Goal: Check status: Check status

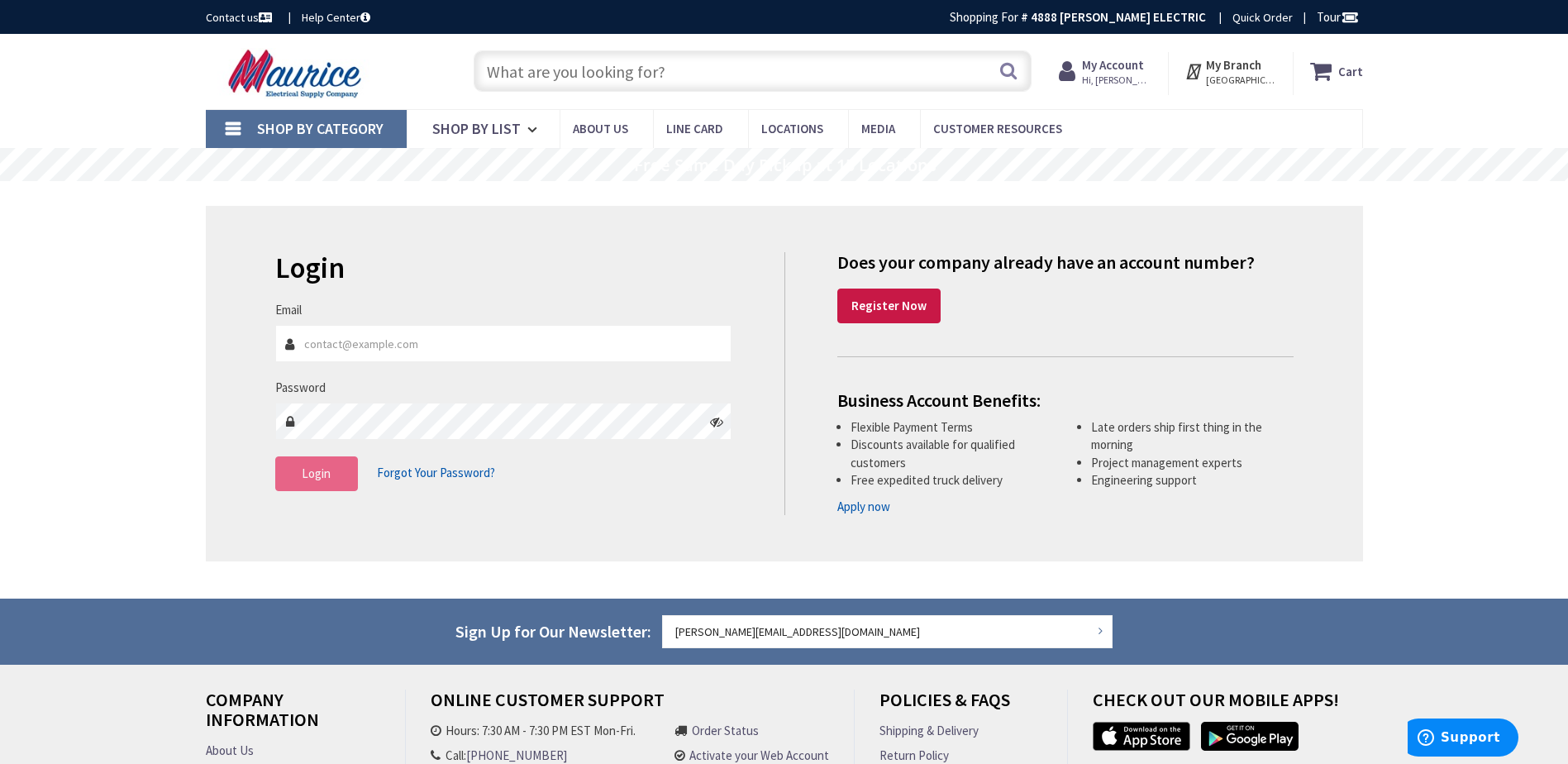
type input "[PERSON_NAME][EMAIL_ADDRESS][DOMAIN_NAME]"
click at [331, 482] on button "Login" at bounding box center [316, 473] width 83 height 35
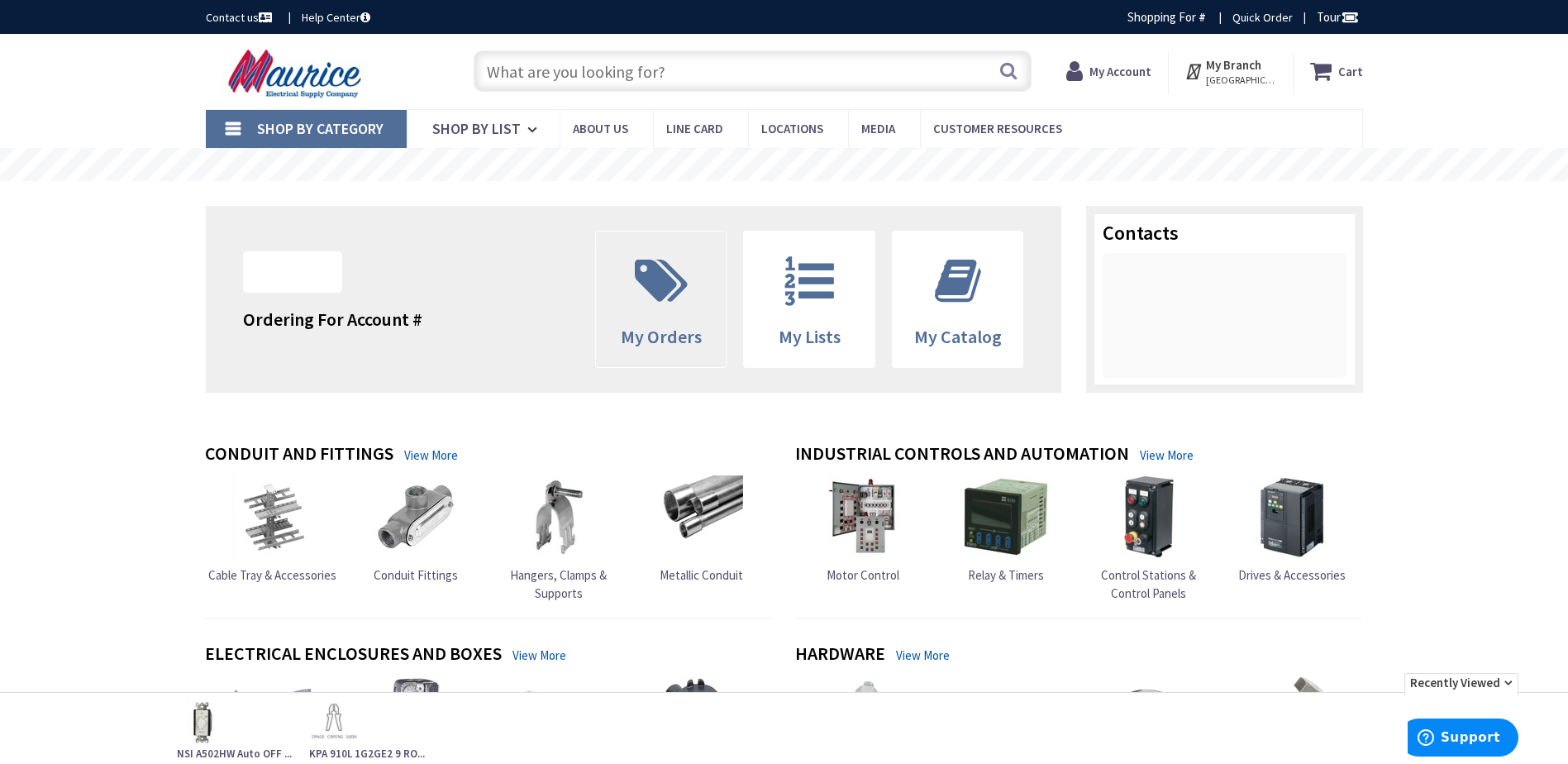
click at [667, 329] on span "My Orders" at bounding box center [661, 336] width 81 height 23
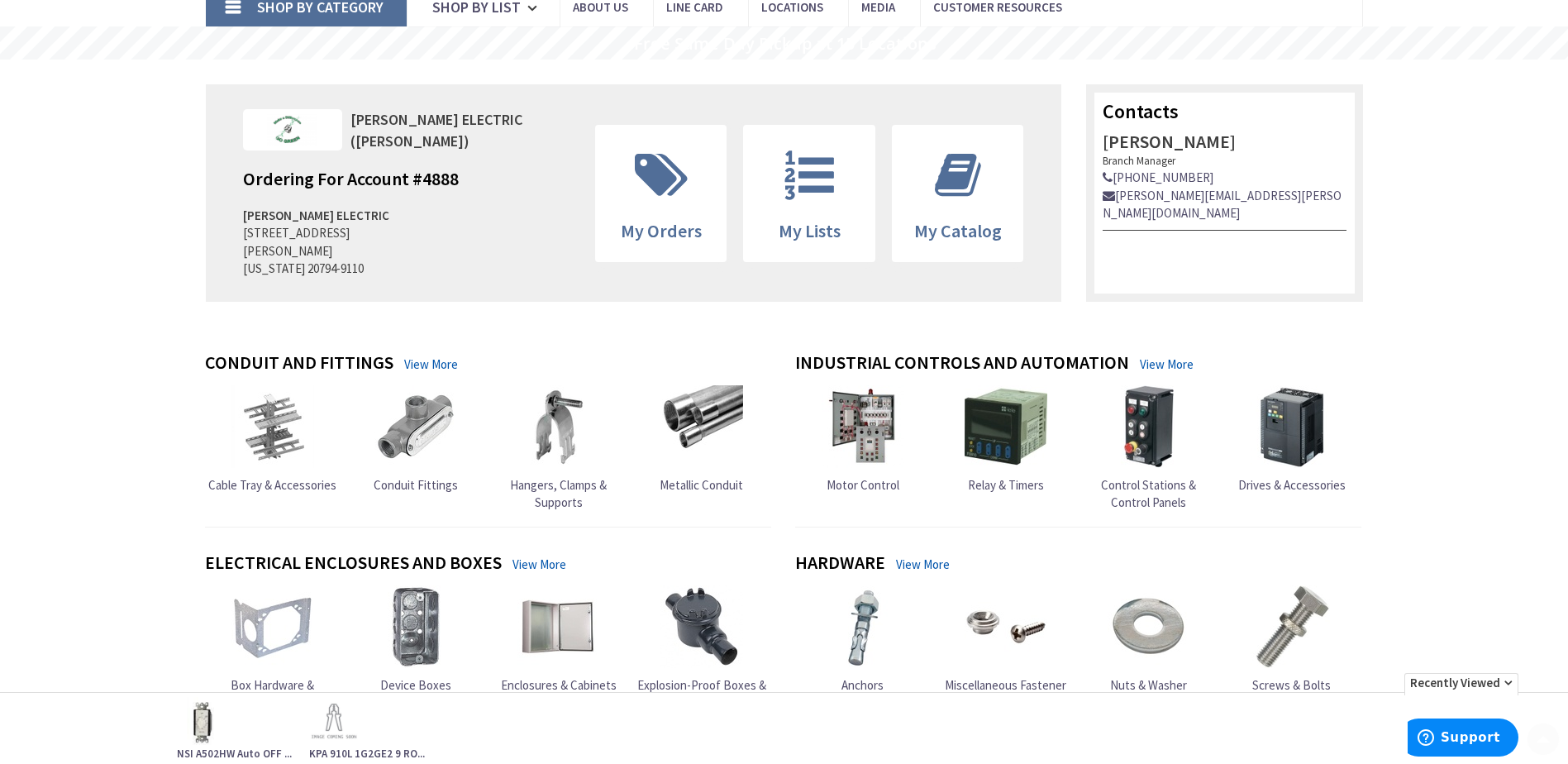
scroll to position [165, 0]
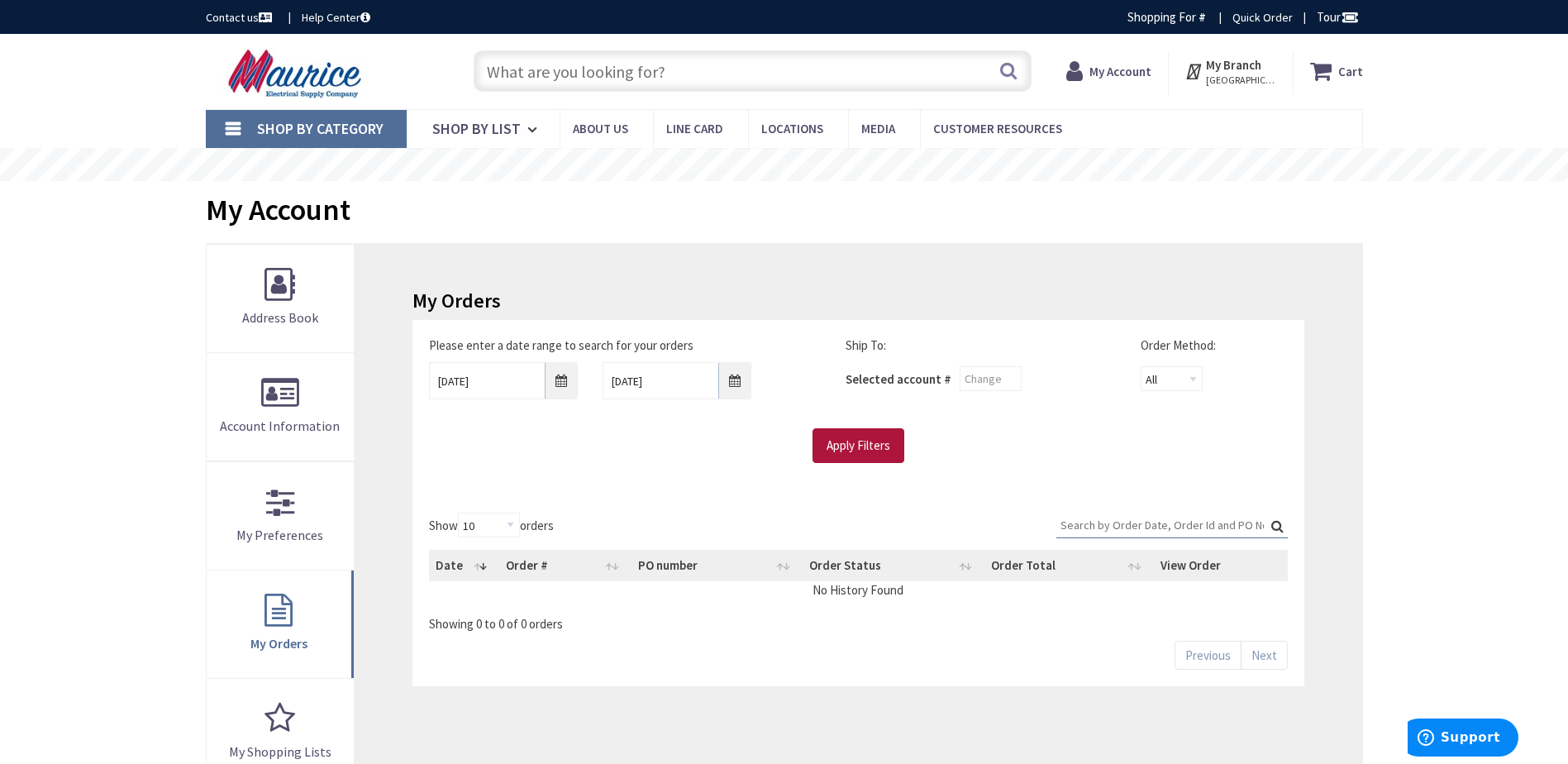
click at [835, 449] on input "Apply Filters" at bounding box center [858, 446] width 91 height 35
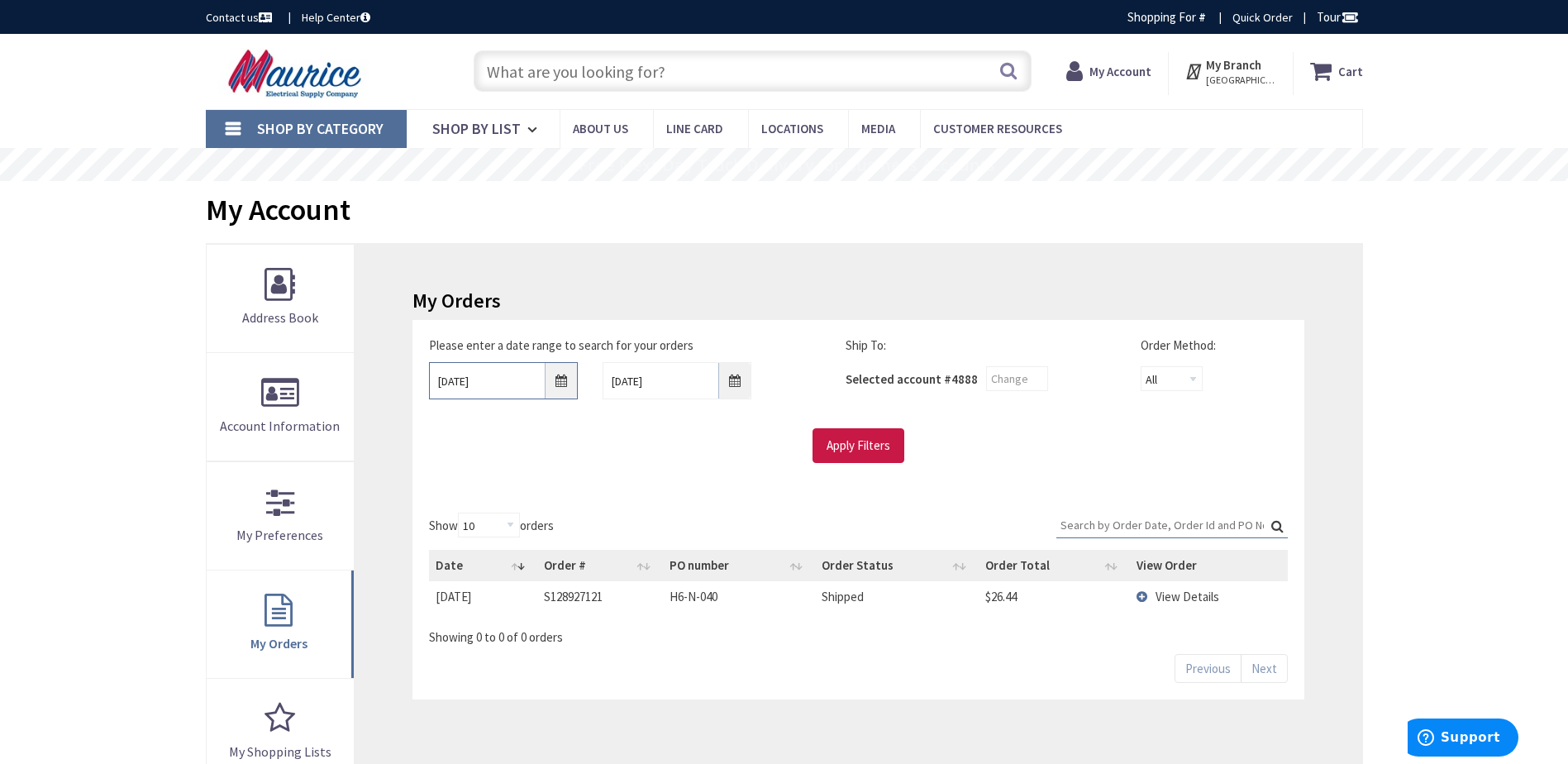
click at [523, 376] on input "10/3/2025" at bounding box center [503, 380] width 149 height 37
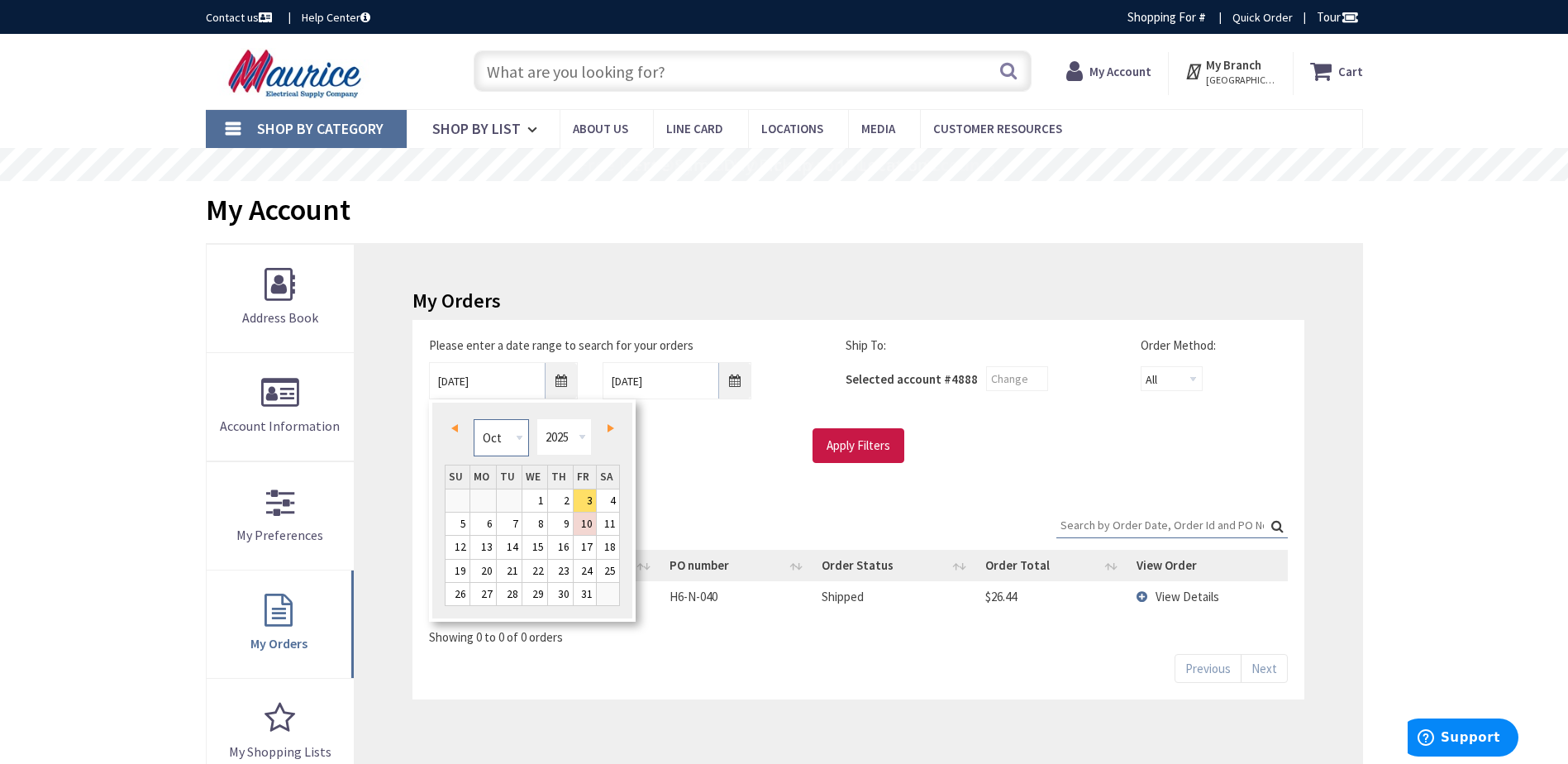
click at [506, 439] on select "Jan Feb Mar Apr May Jun Jul Aug Sep Oct Nov Dec" at bounding box center [501, 438] width 56 height 37
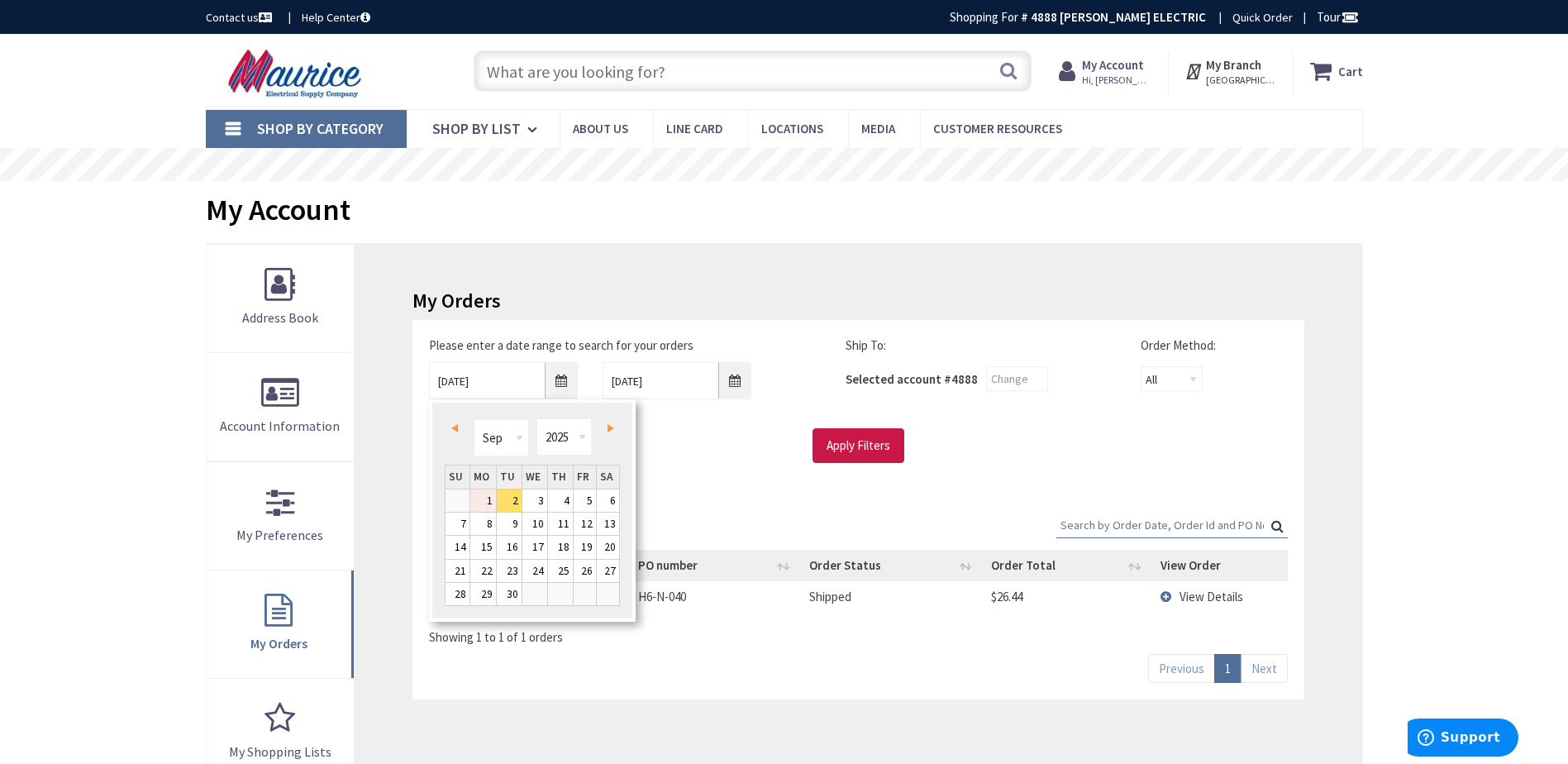
click at [483, 497] on link "1" at bounding box center [483, 500] width 26 height 22
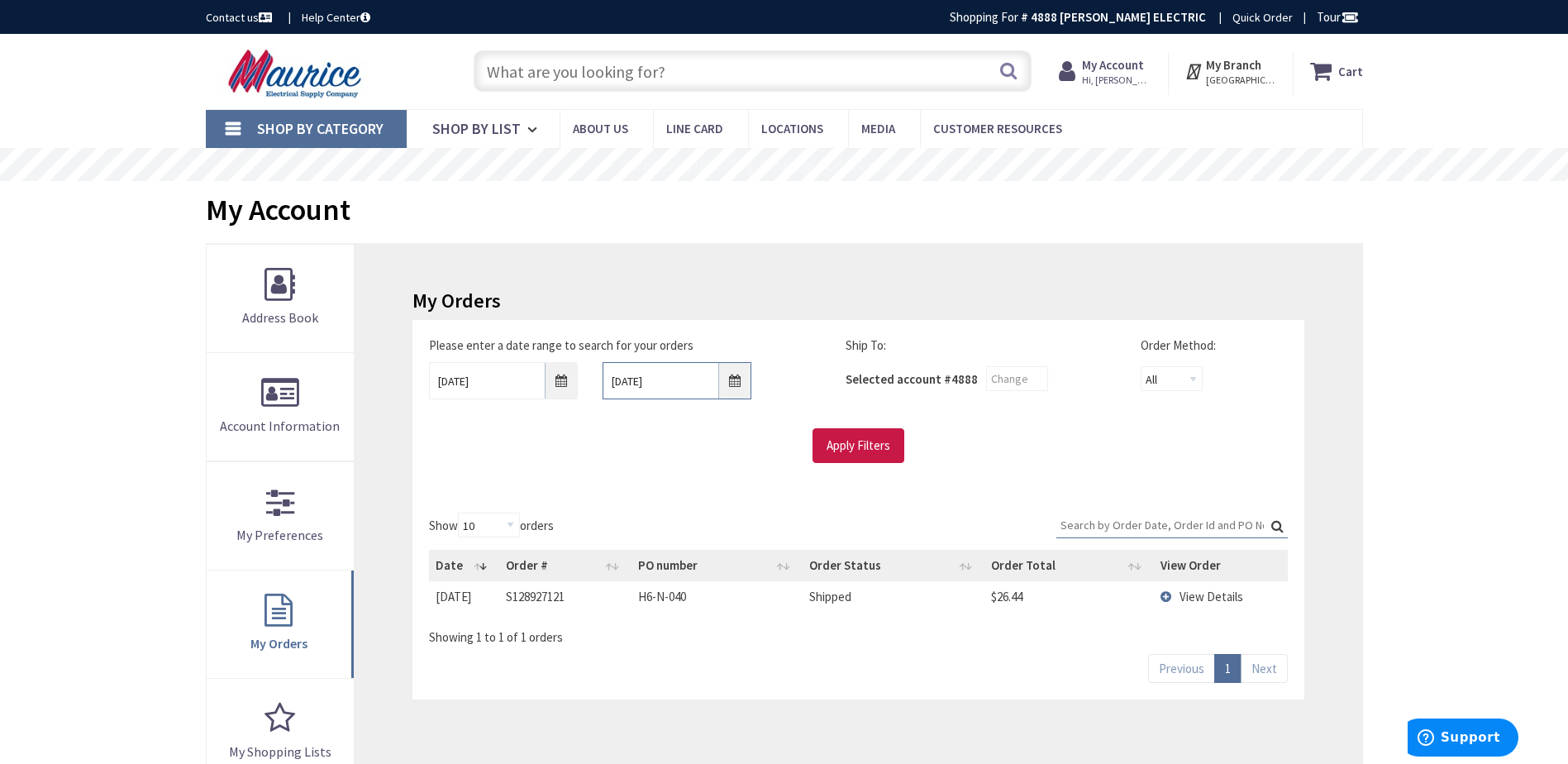
click at [656, 387] on input "10/10/2025" at bounding box center [677, 380] width 149 height 37
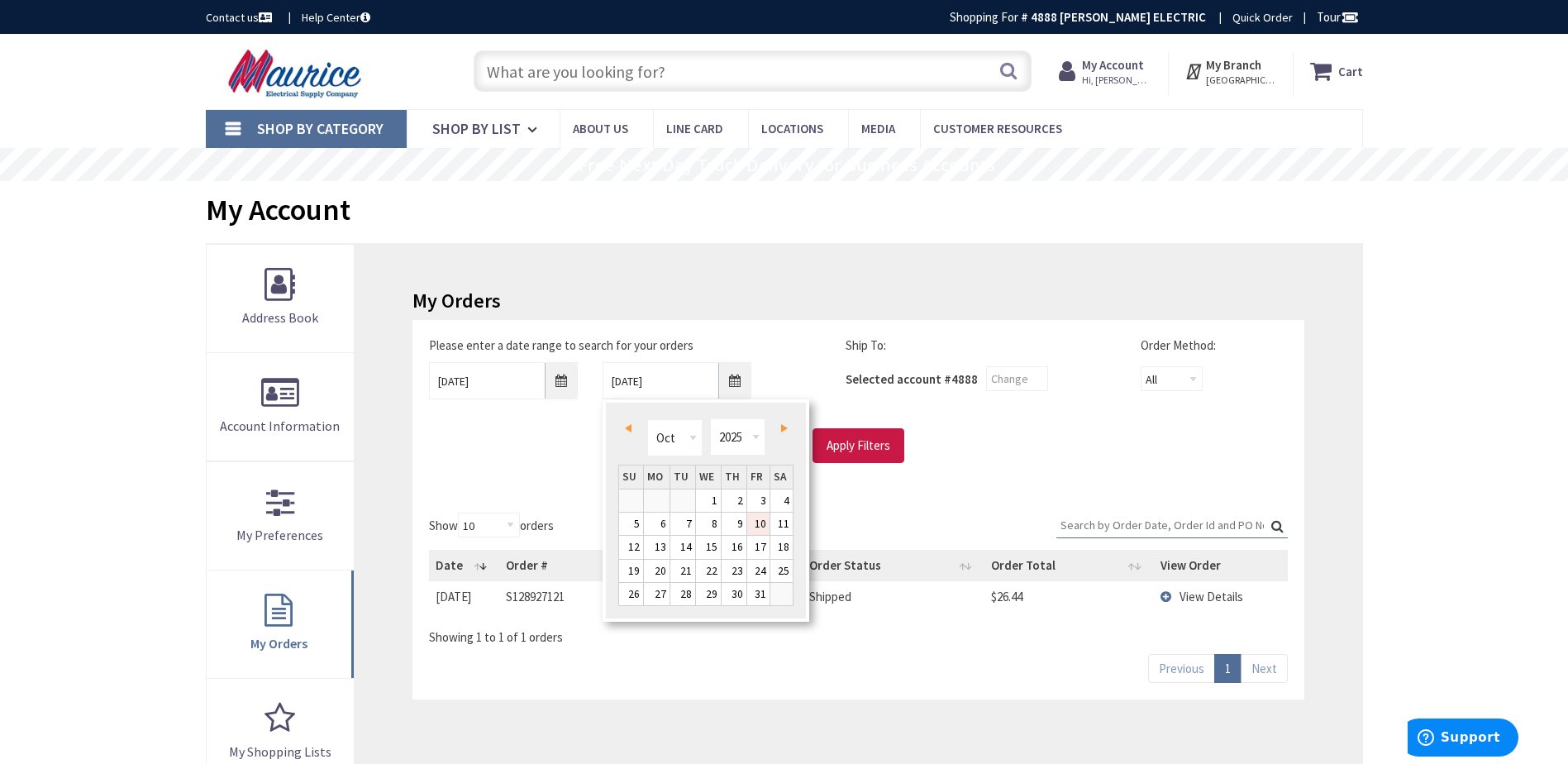
click at [896, 410] on div "Please enter a date range to search for your orders 09/01/2025 10/10/2025 Ship …" at bounding box center [858, 399] width 883 height 126
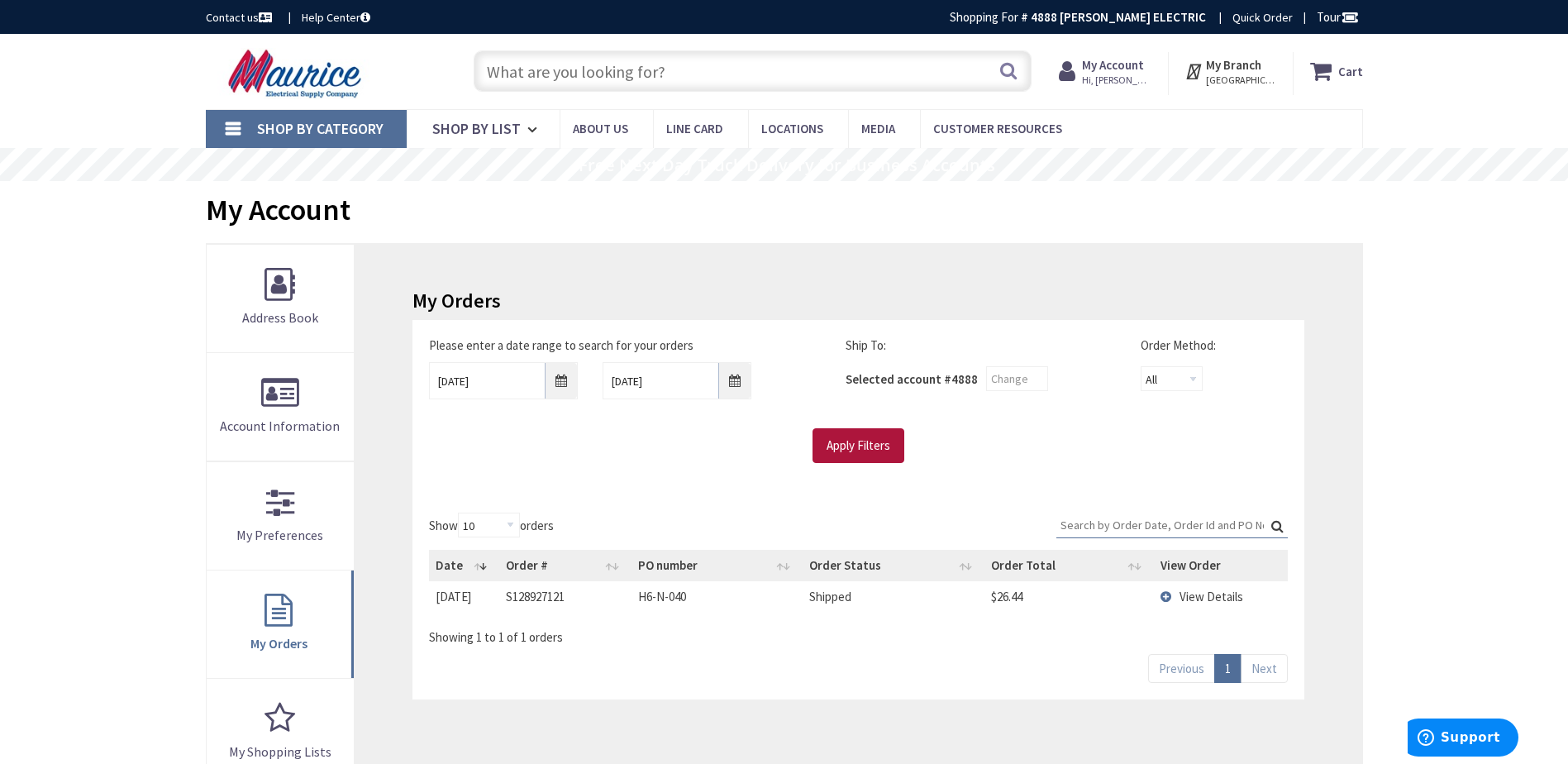
click at [861, 436] on input "Apply Filters" at bounding box center [858, 446] width 91 height 35
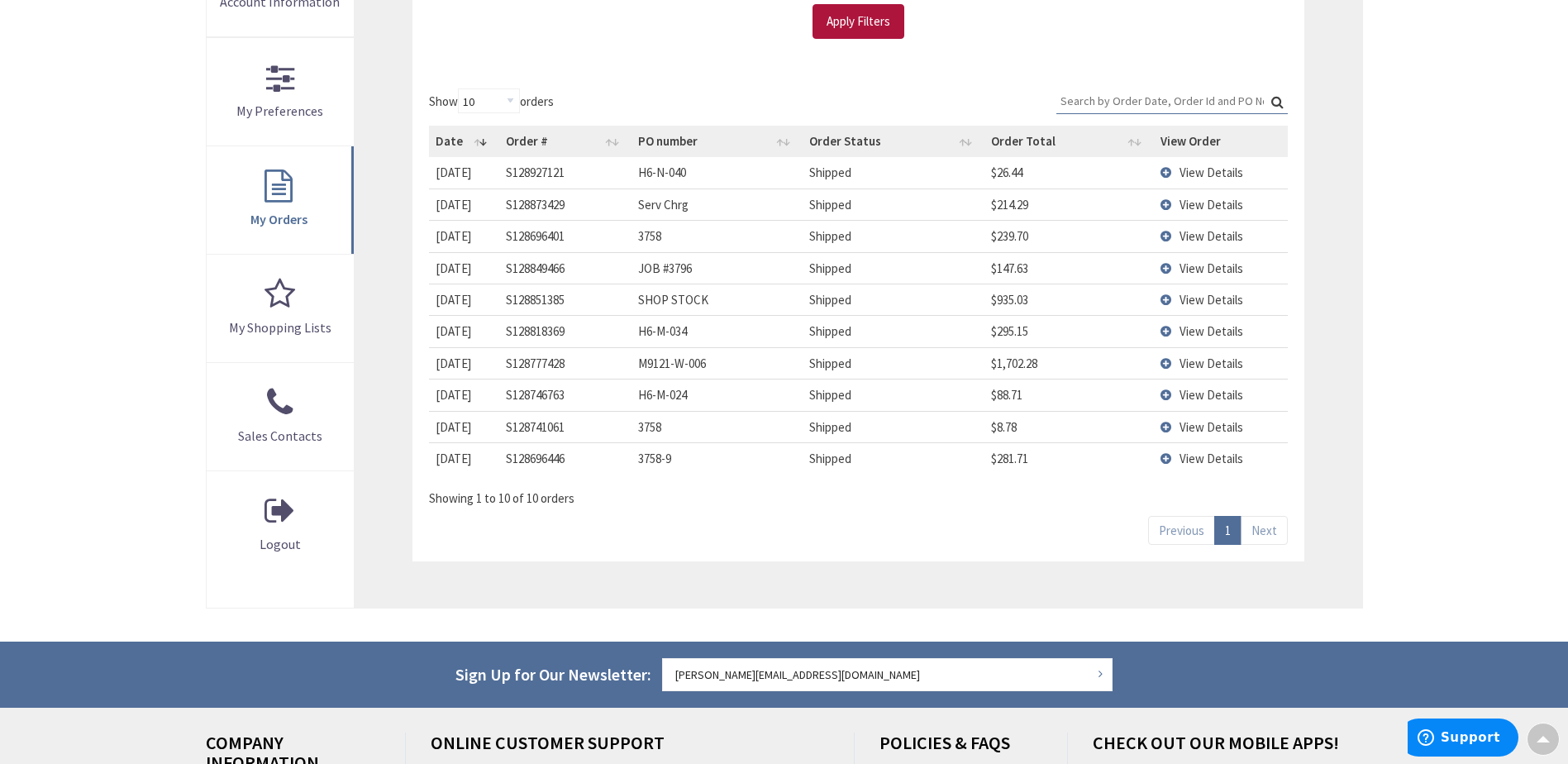
scroll to position [331, 0]
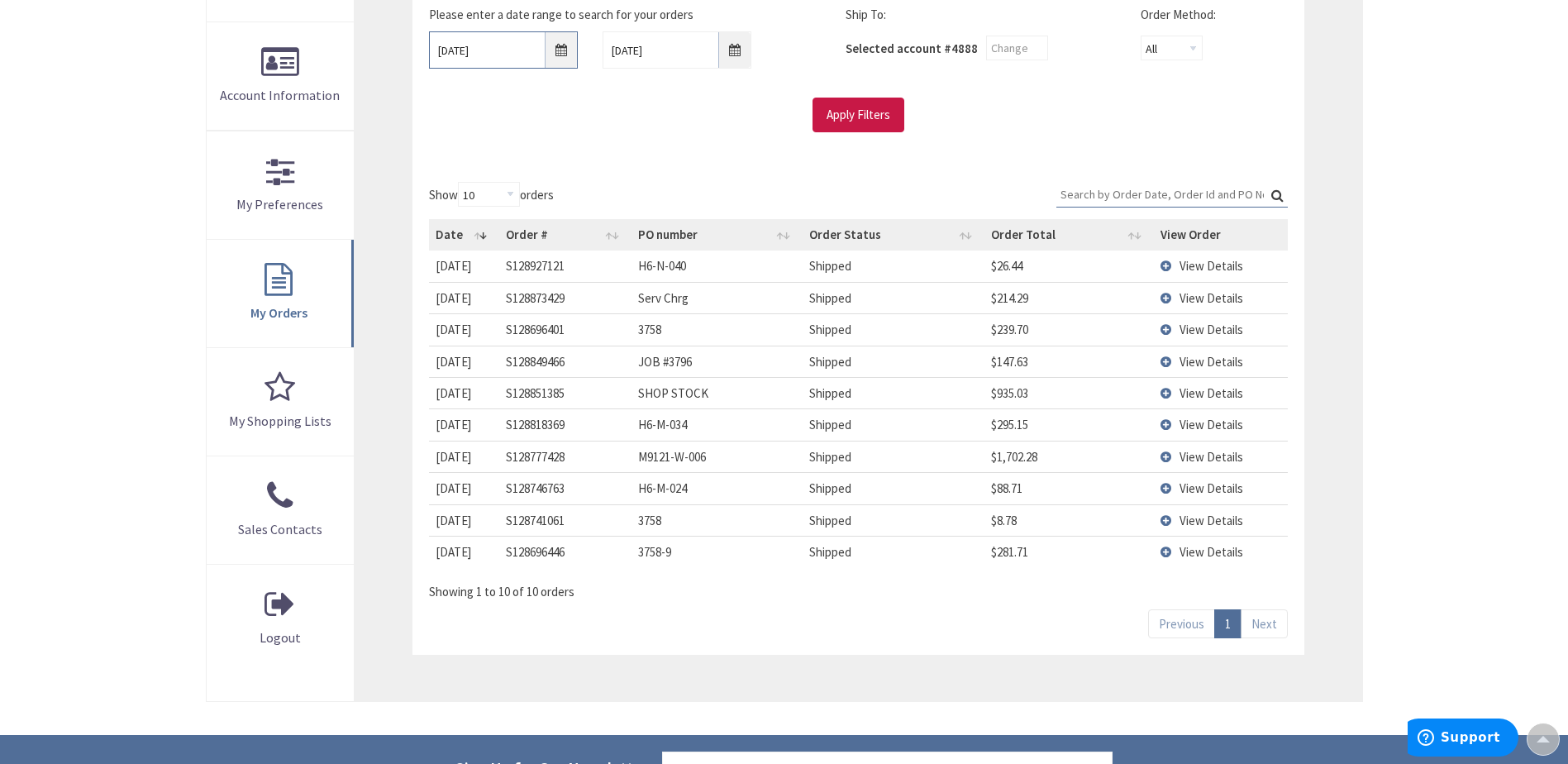
click at [509, 51] on input "09/01/2025" at bounding box center [503, 50] width 149 height 37
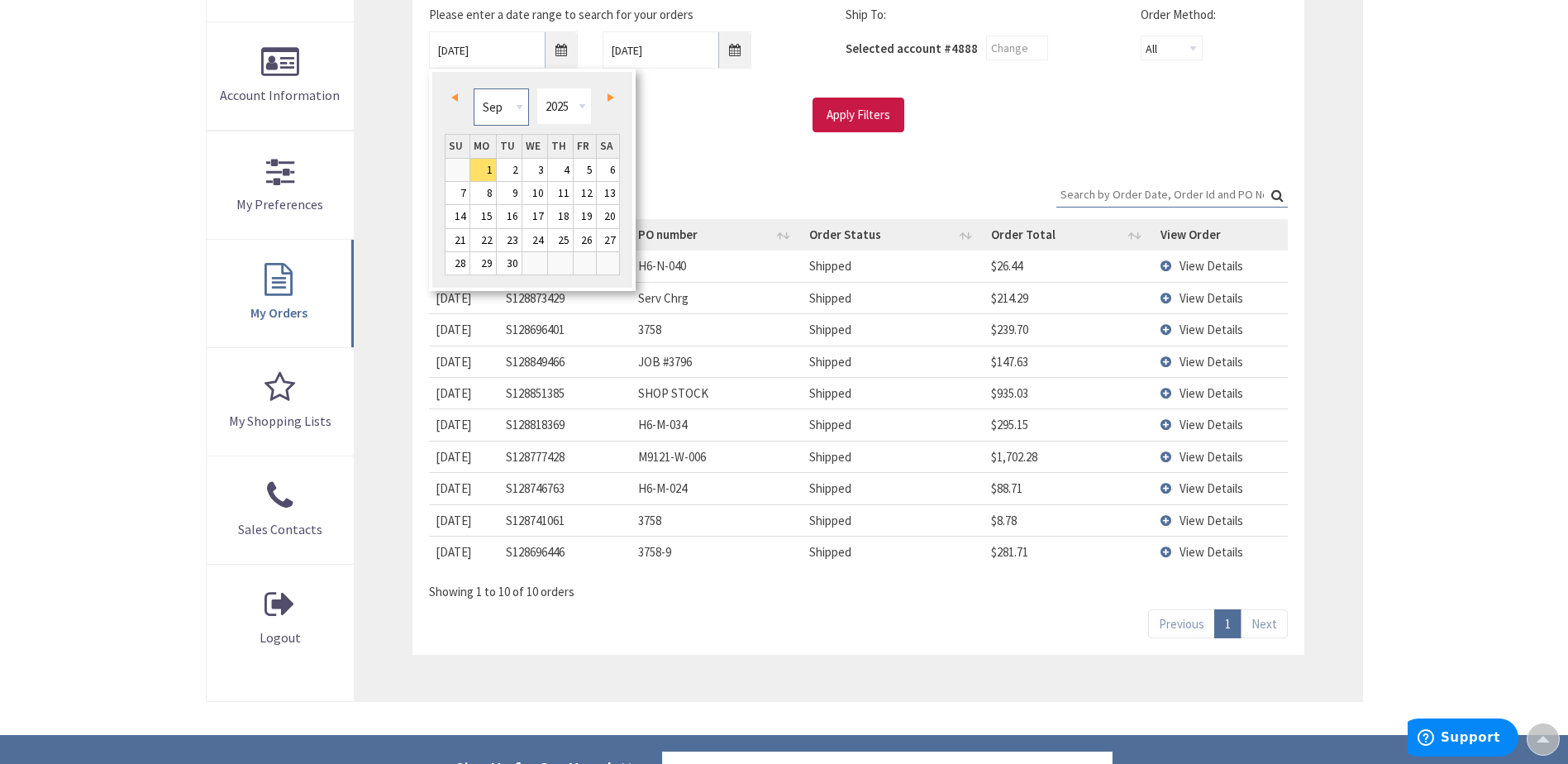
click at [514, 111] on select "Jan Feb Mar Apr May Jun Jul Aug Sep Oct Nov Dec" at bounding box center [501, 106] width 56 height 37
click at [517, 171] on link "1" at bounding box center [509, 169] width 25 height 22
type input "07/01/2025"
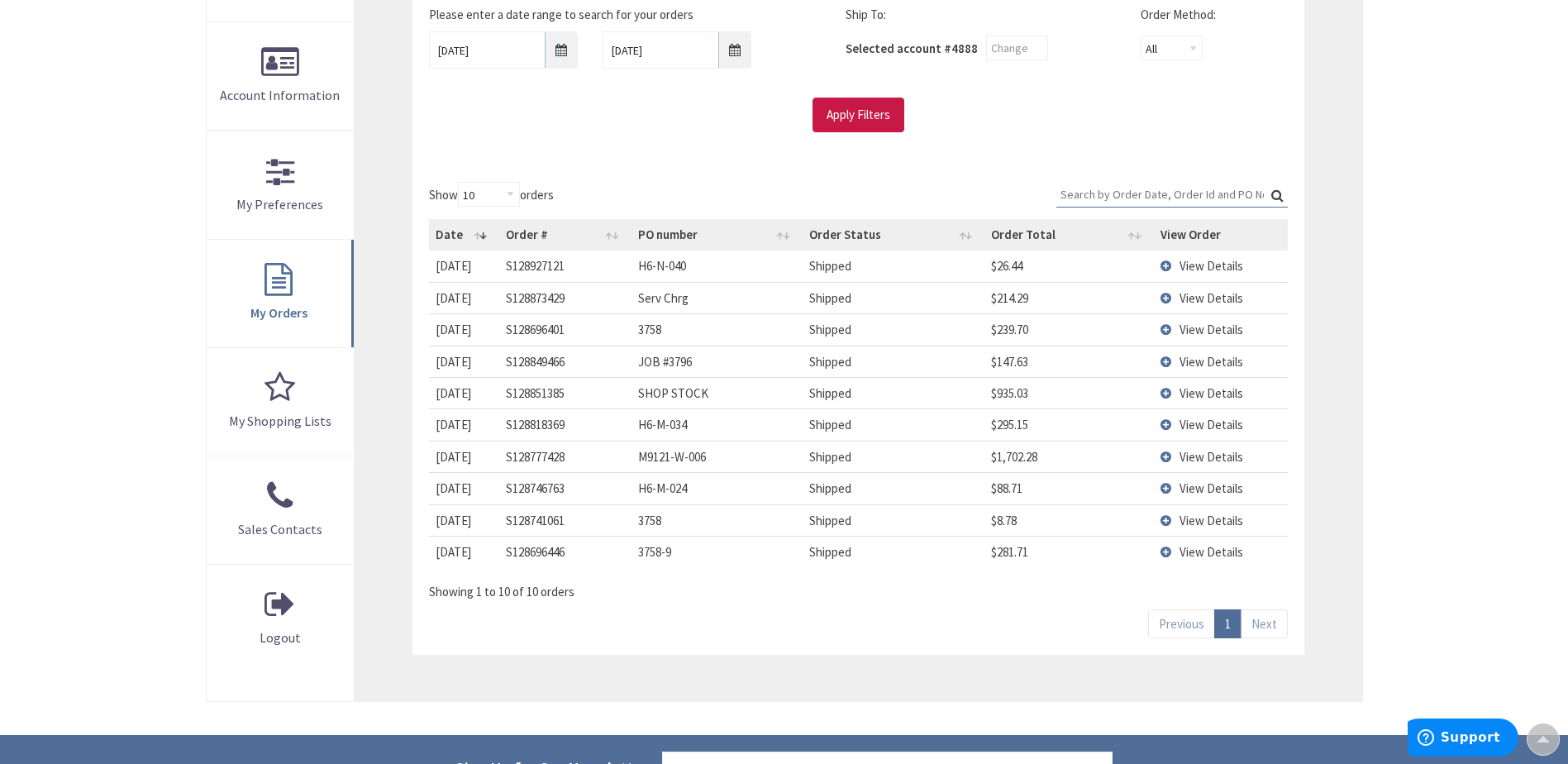
click at [801, 112] on div "Apply Filters" at bounding box center [858, 115] width 883 height 35
click at [816, 110] on input "Apply Filters" at bounding box center [858, 115] width 91 height 35
click at [468, 197] on select "10 25 50 100" at bounding box center [488, 194] width 62 height 25
select select "50"
click at [460, 182] on select "10 25 50 100" at bounding box center [488, 194] width 62 height 25
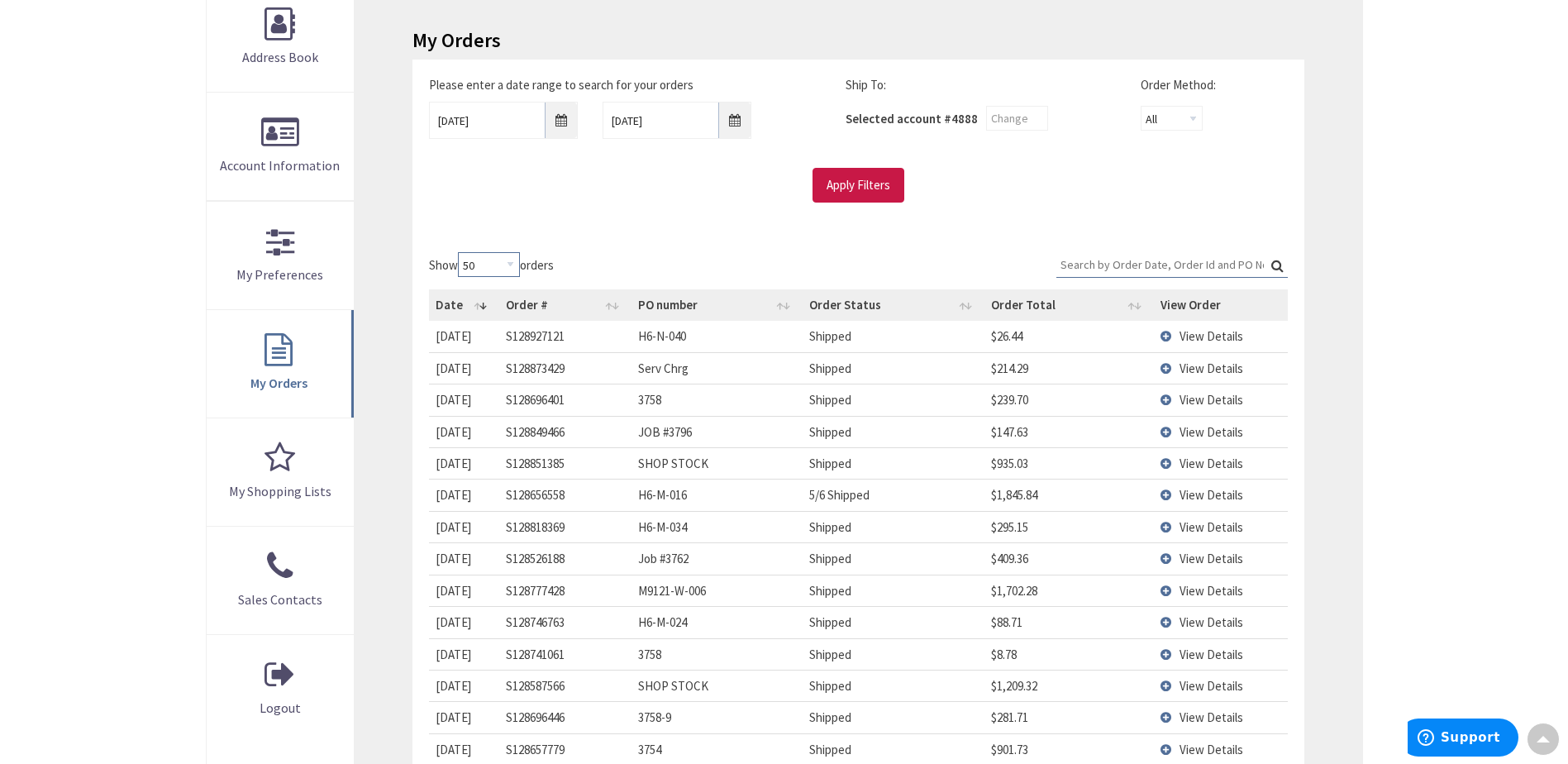
scroll to position [83, 0]
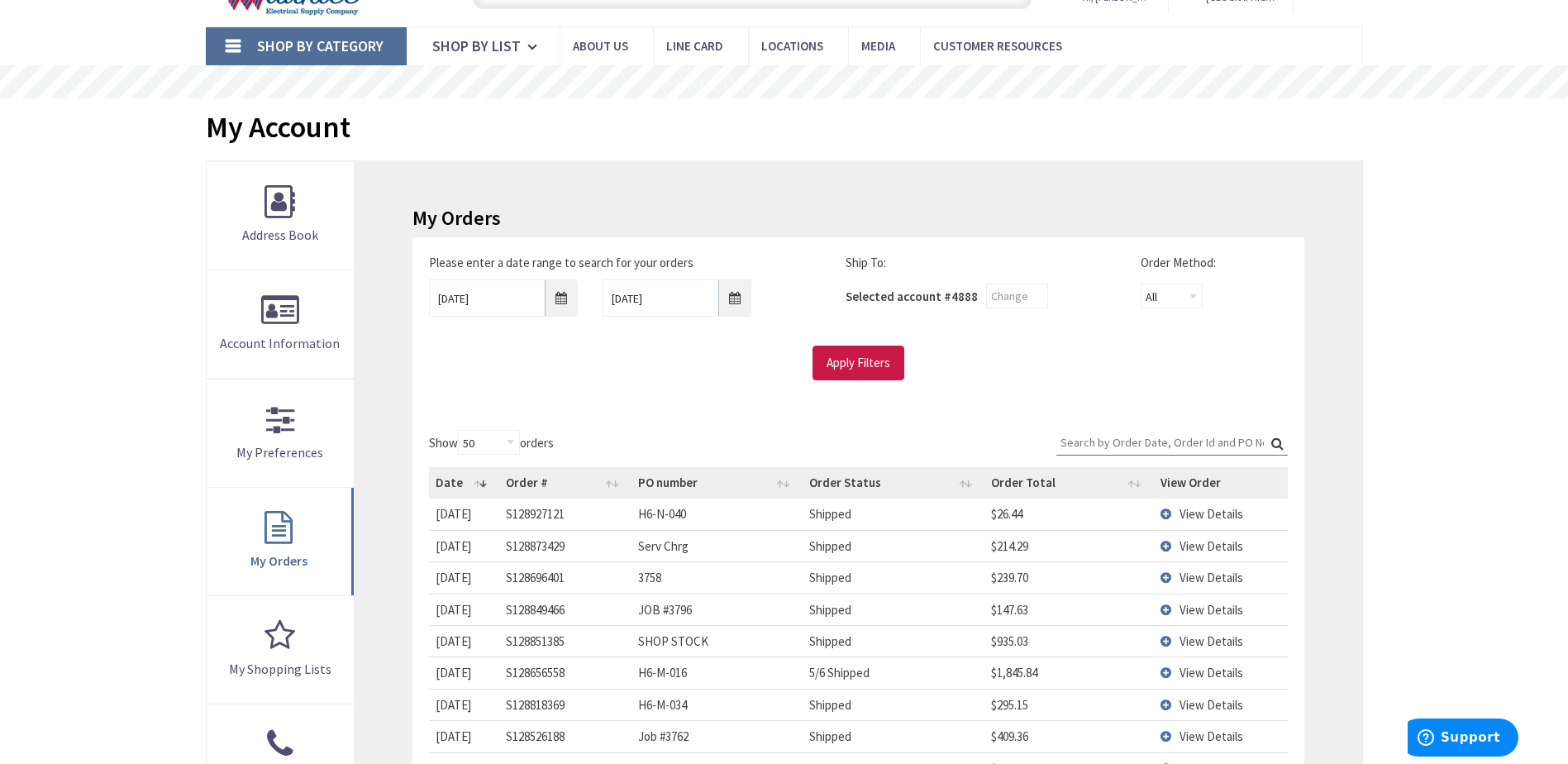
click at [1136, 450] on input "Search:" at bounding box center [1172, 443] width 232 height 25
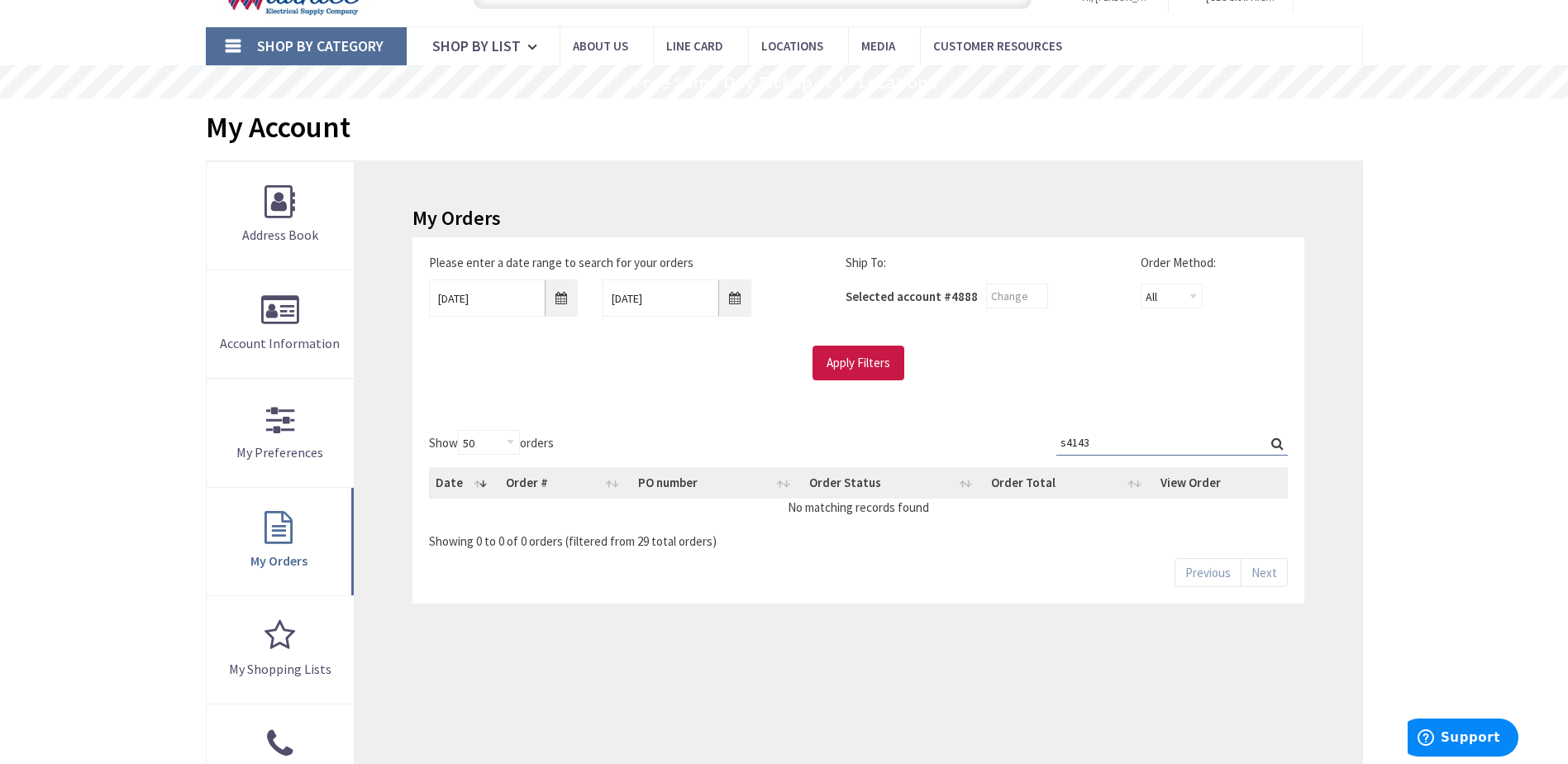
type input "s4143"
click at [496, 267] on label "Please enter a date range to search for your orders" at bounding box center [561, 262] width 264 height 17
click at [496, 300] on input "07/01/2025" at bounding box center [503, 297] width 149 height 37
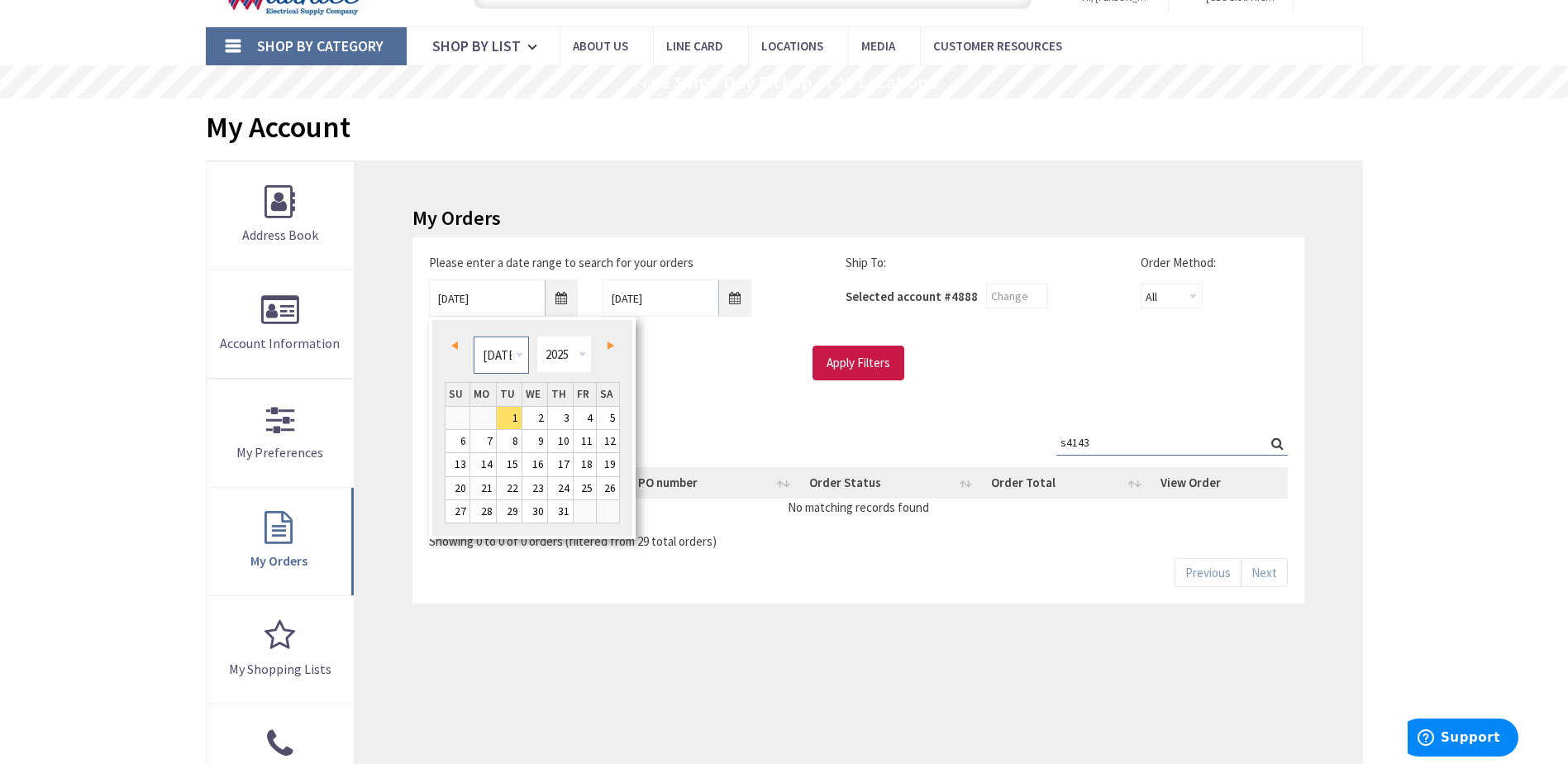
click at [506, 355] on select "Jan Feb Mar Apr May Jun Jul Aug Sep Oct Nov Dec" at bounding box center [501, 355] width 56 height 37
drag, startPoint x: 512, startPoint y: 410, endPoint x: 526, endPoint y: 410, distance: 14.0
click at [513, 411] on link "1" at bounding box center [509, 418] width 25 height 22
type input "04/01/2025"
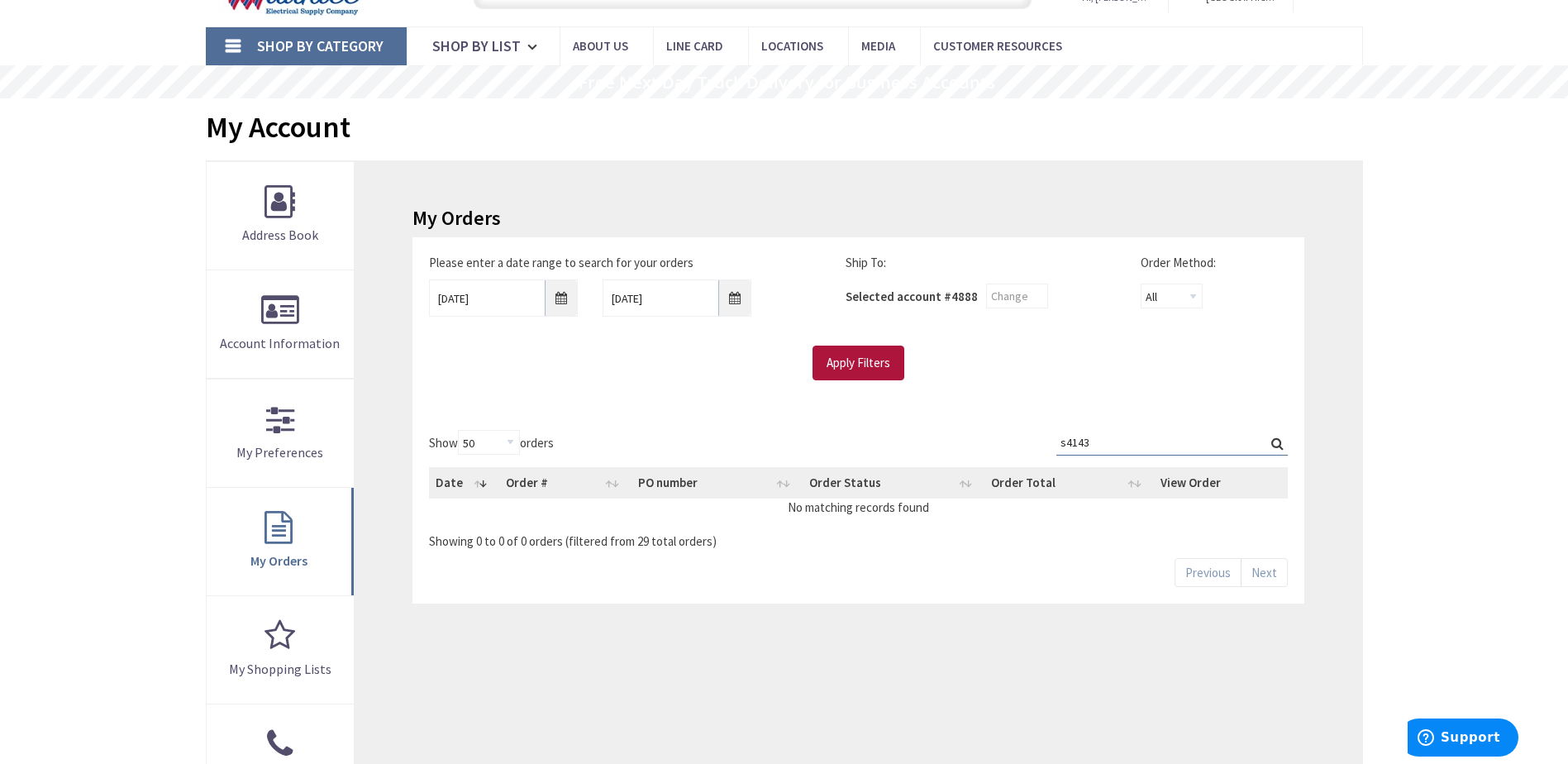
click at [873, 365] on input "Apply Filters" at bounding box center [858, 363] width 91 height 35
click at [1153, 436] on input "Search:" at bounding box center [1172, 443] width 232 height 25
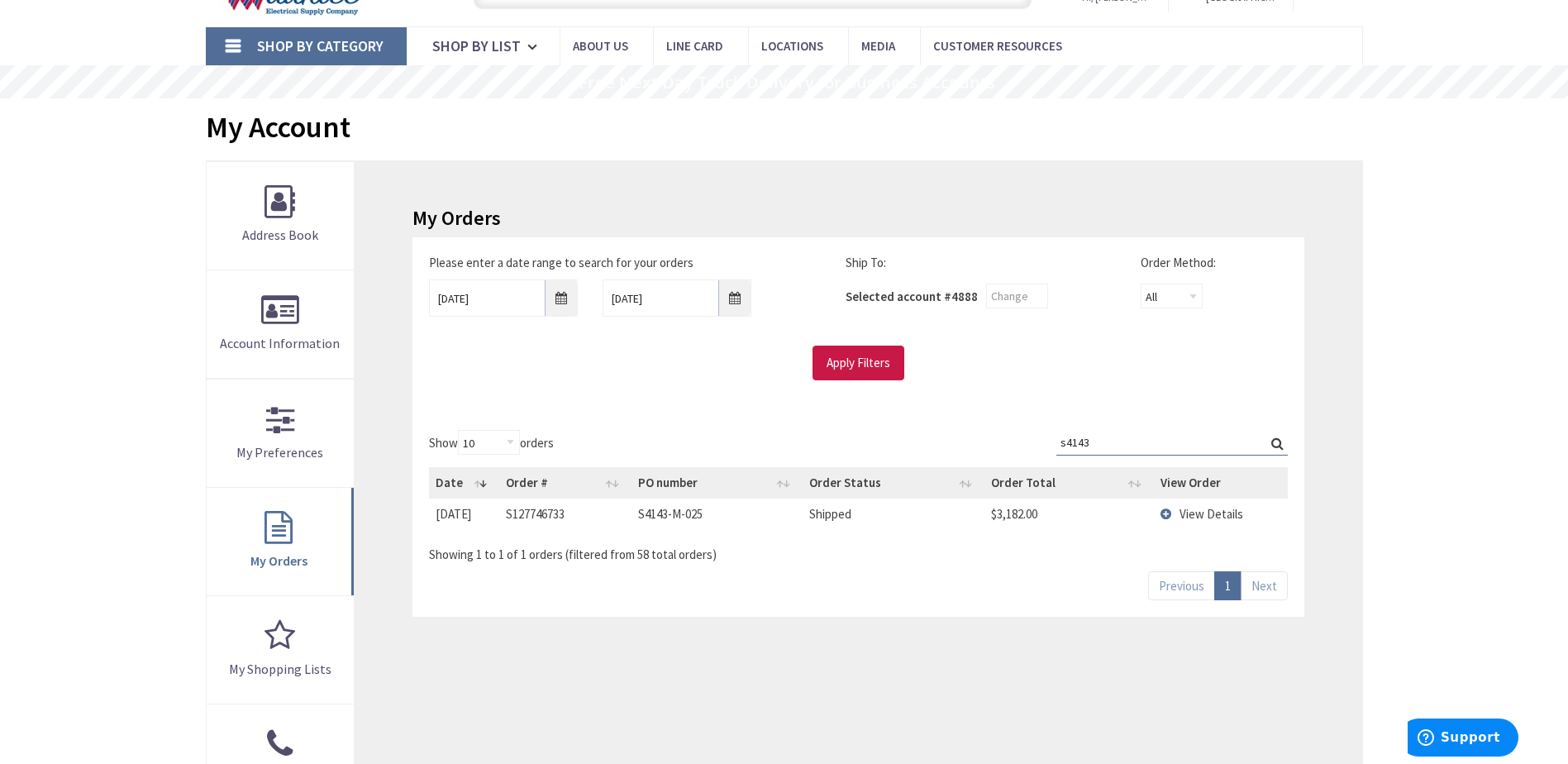
type input "s4143"
click at [1193, 512] on span "View Details" at bounding box center [1211, 513] width 64 height 16
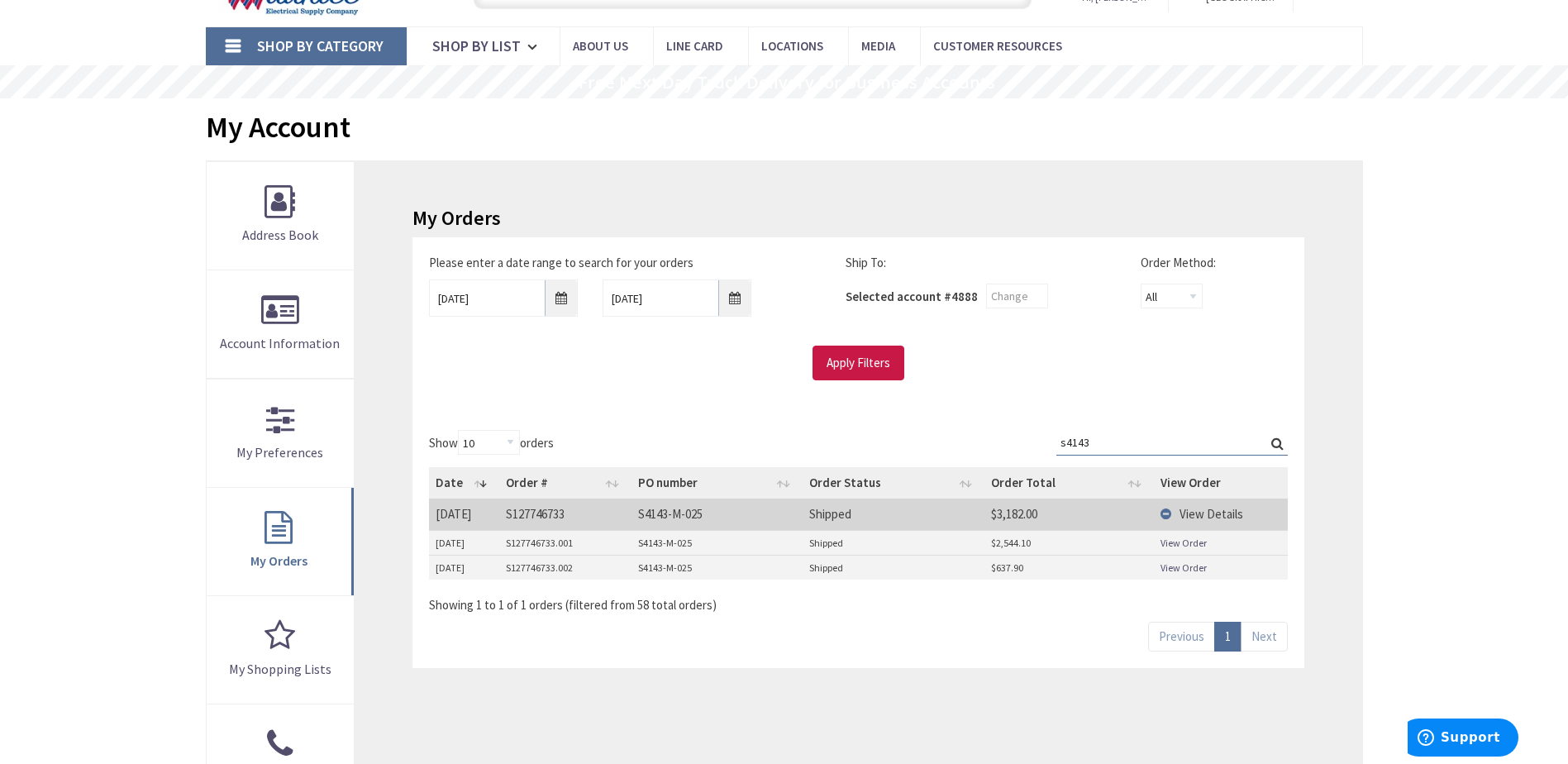
click at [1203, 546] on link "View Order" at bounding box center [1183, 542] width 47 height 14
click at [1174, 539] on link "View Order" at bounding box center [1183, 542] width 47 height 14
click at [1200, 513] on span "View Details" at bounding box center [1211, 513] width 64 height 16
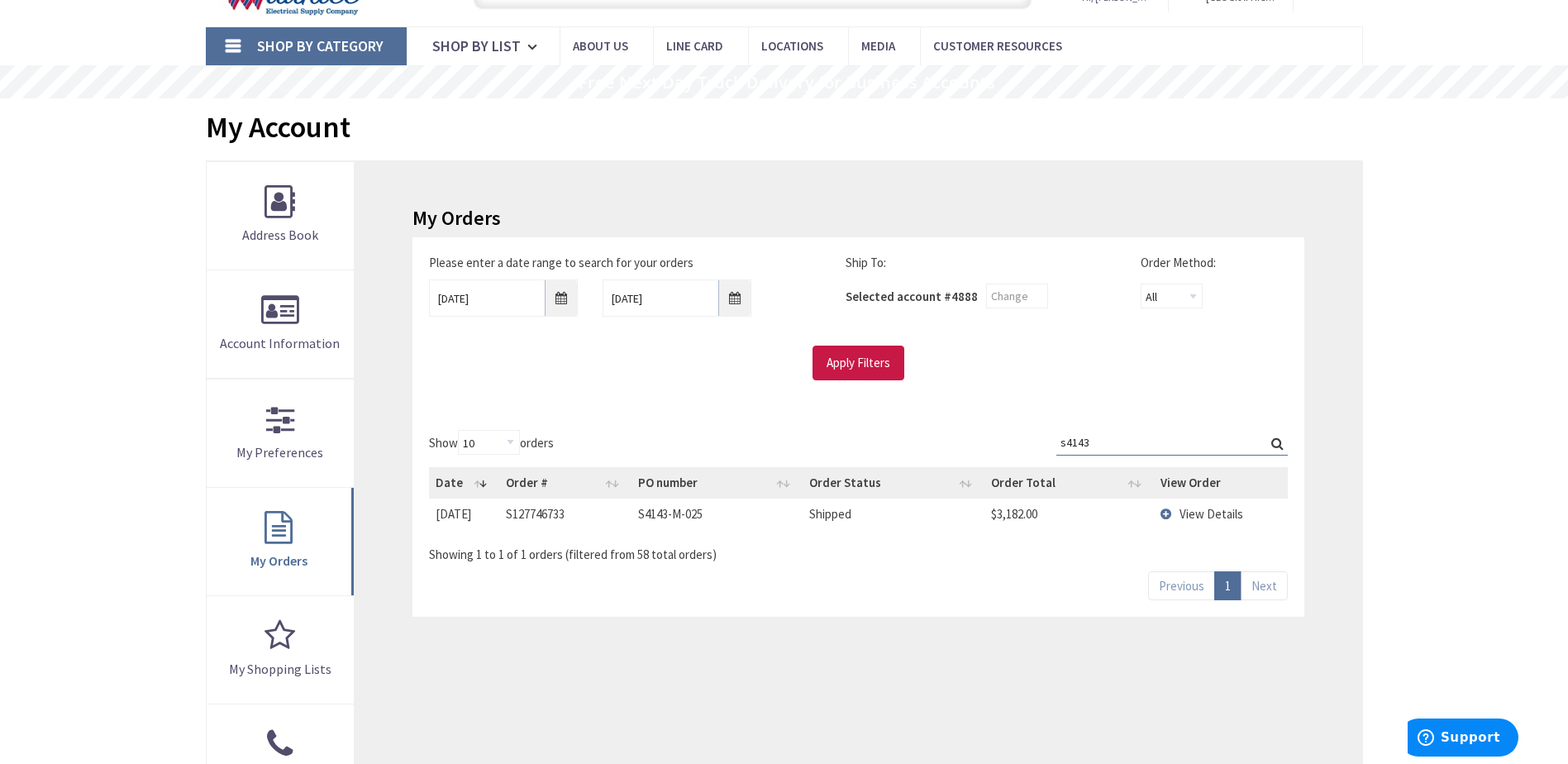
click at [1194, 515] on span "View Details" at bounding box center [1211, 513] width 64 height 16
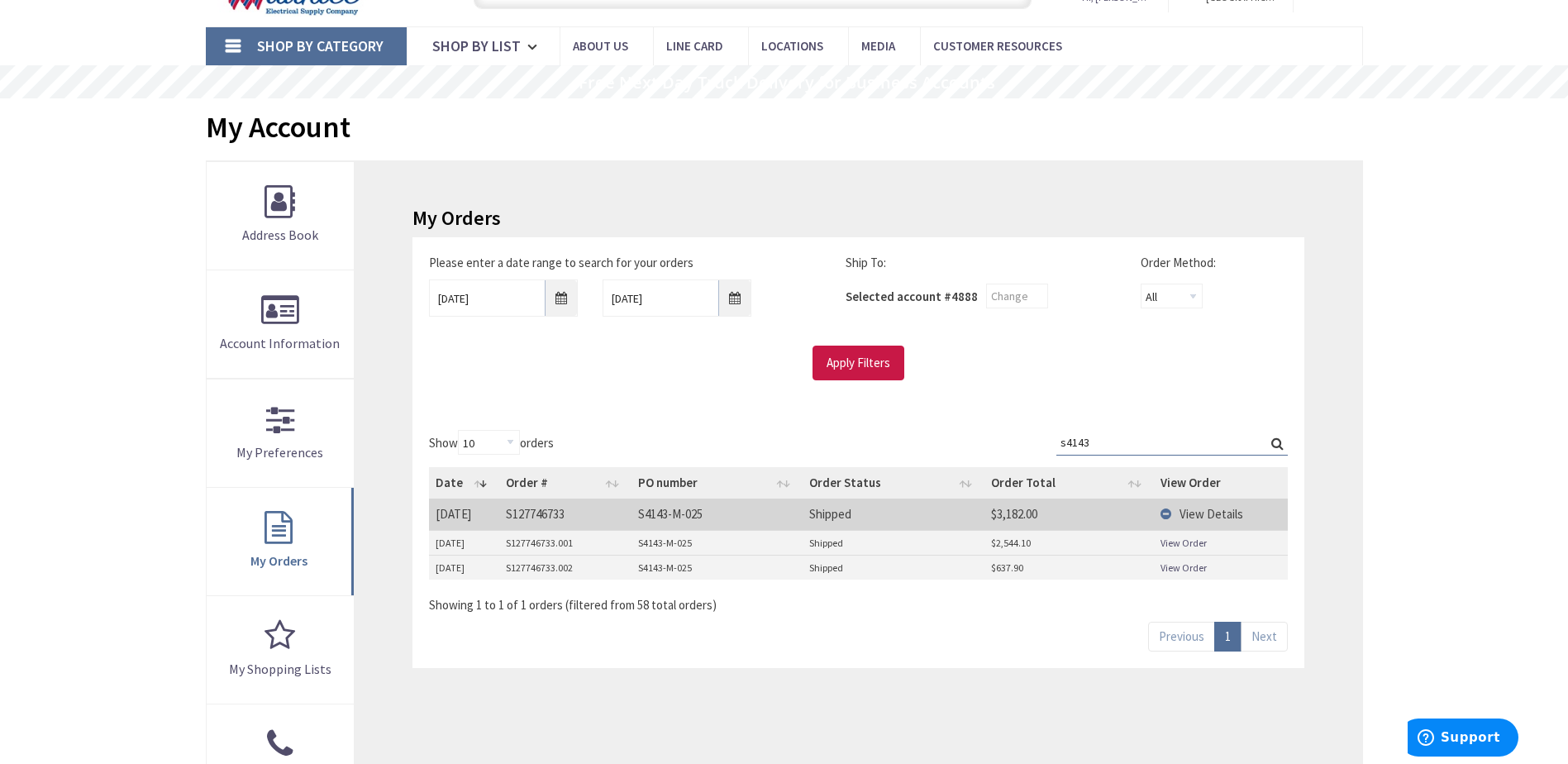
click at [1250, 126] on div "My Account" at bounding box center [784, 129] width 1157 height 62
click at [1348, 238] on div "My Orders Please enter a date range to search for your orders 04/01/2025 10/10/…" at bounding box center [858, 541] width 1007 height 759
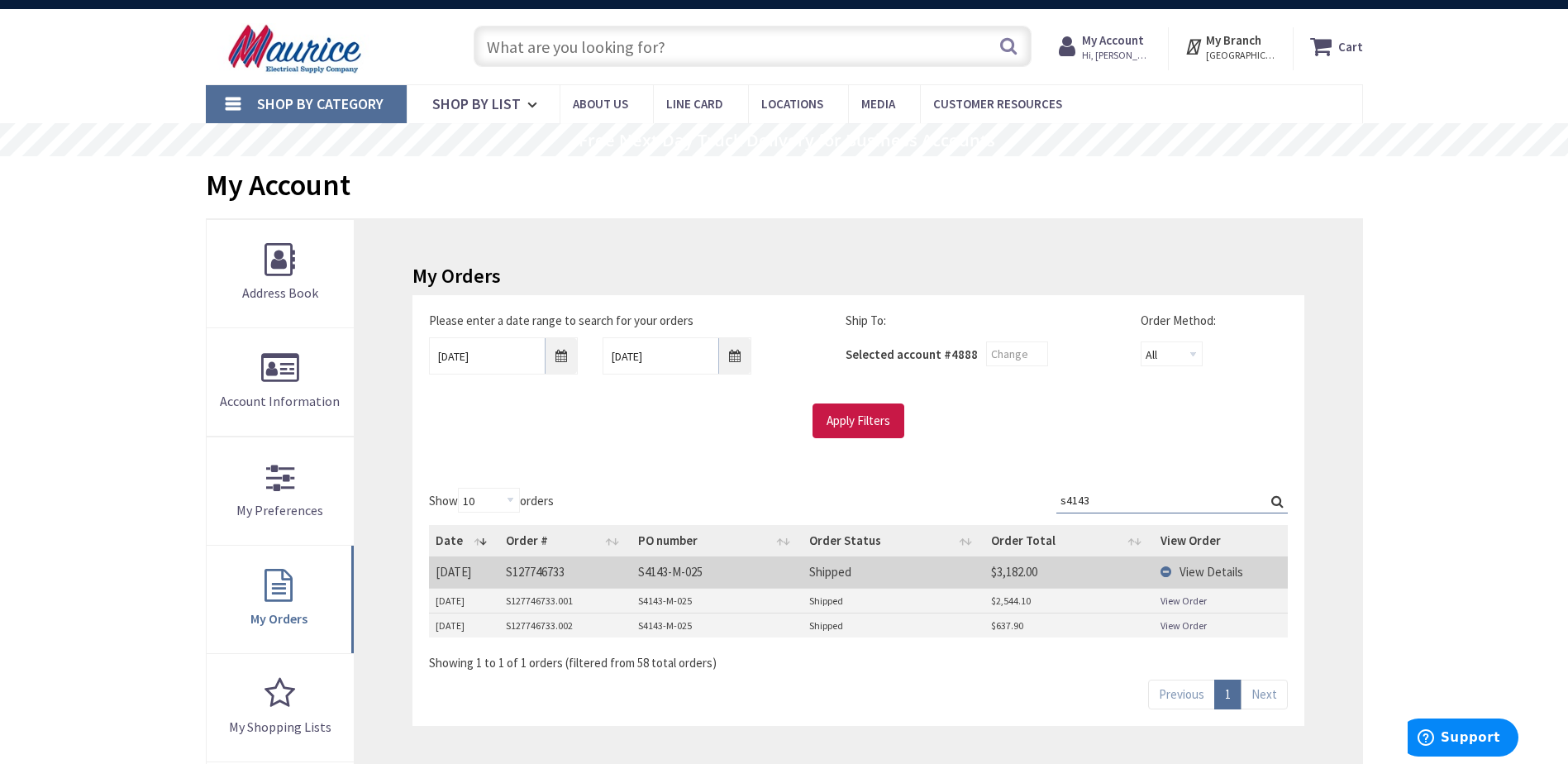
scroll to position [0, 0]
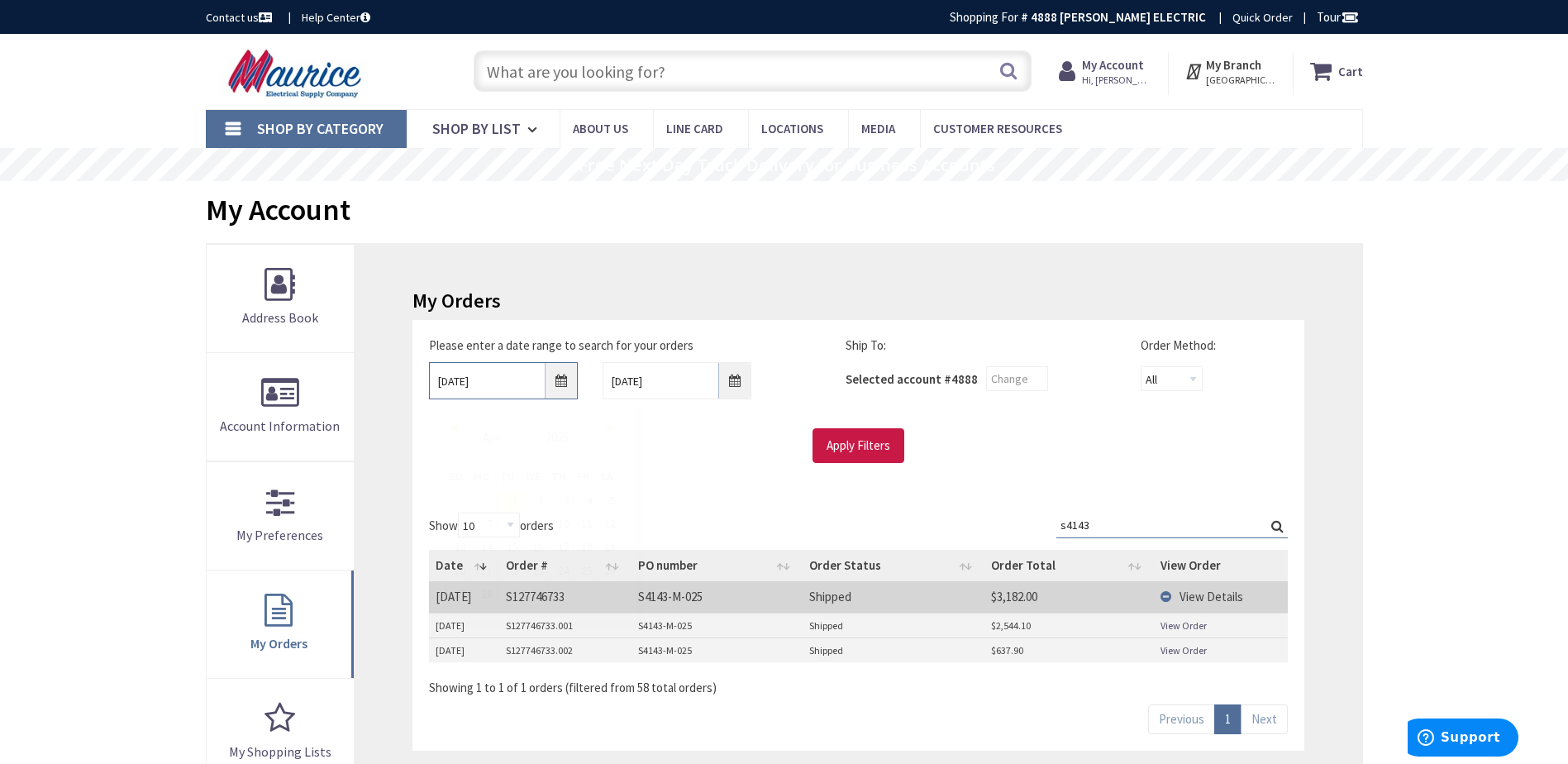
click at [496, 376] on input "04/01/2025" at bounding box center [503, 380] width 149 height 37
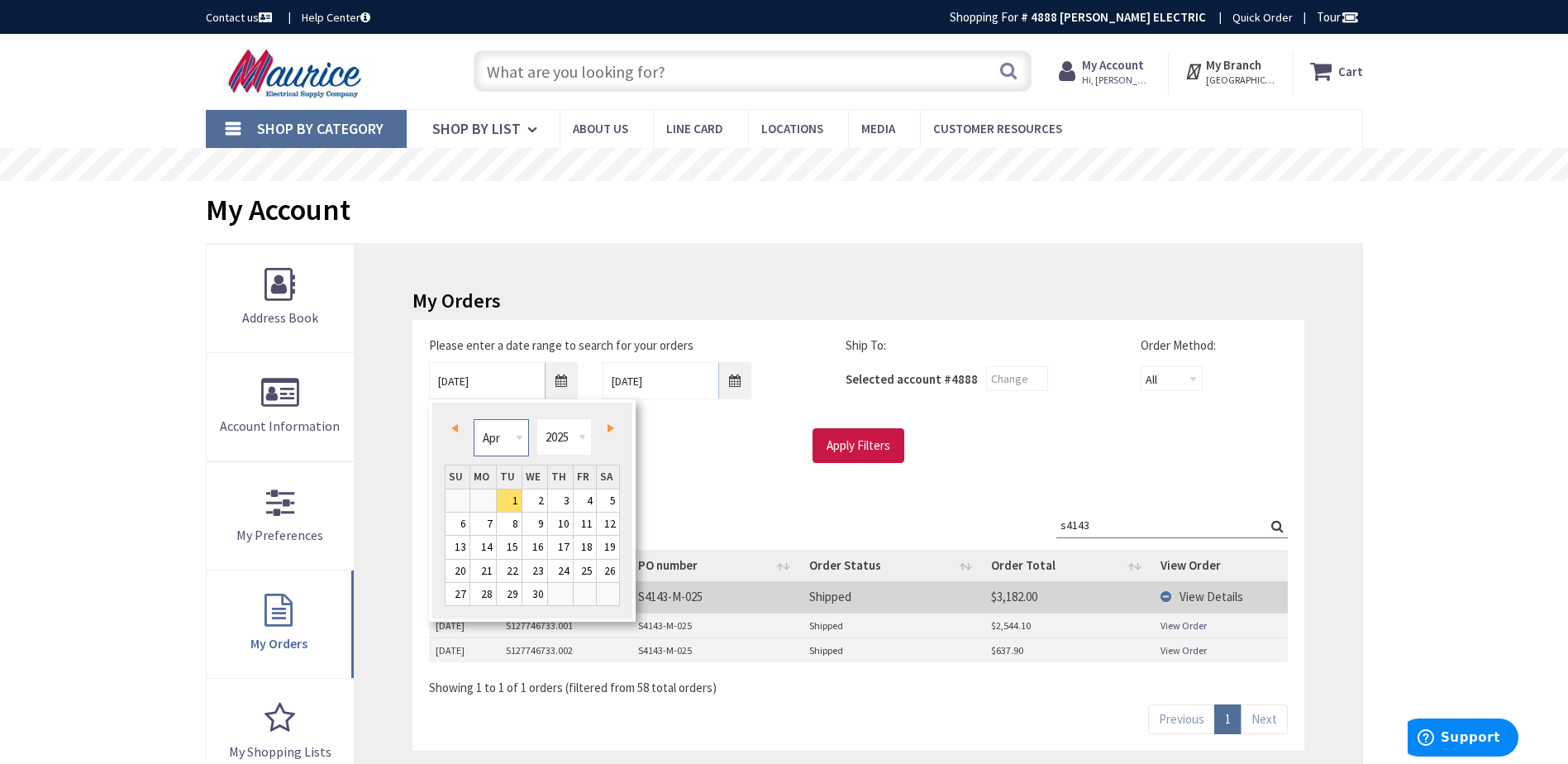
click at [519, 438] on select "Jan Feb Mar Apr May Jun Jul Aug Sep Oct Nov Dec" at bounding box center [501, 438] width 56 height 37
click at [488, 502] on link "2" at bounding box center [483, 500] width 26 height 22
type input "12/02/2024"
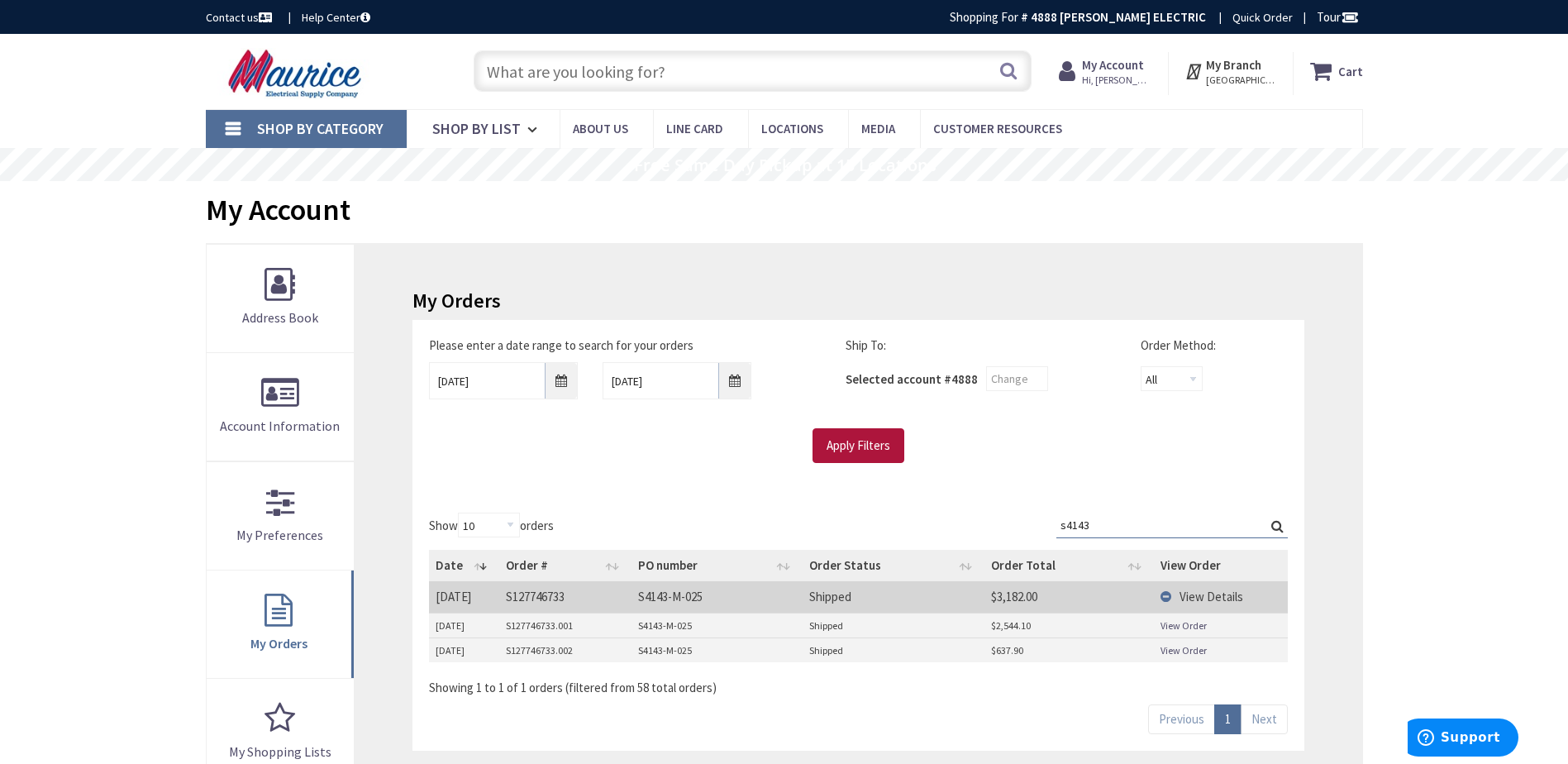
click at [821, 455] on input "Apply Filters" at bounding box center [858, 446] width 91 height 35
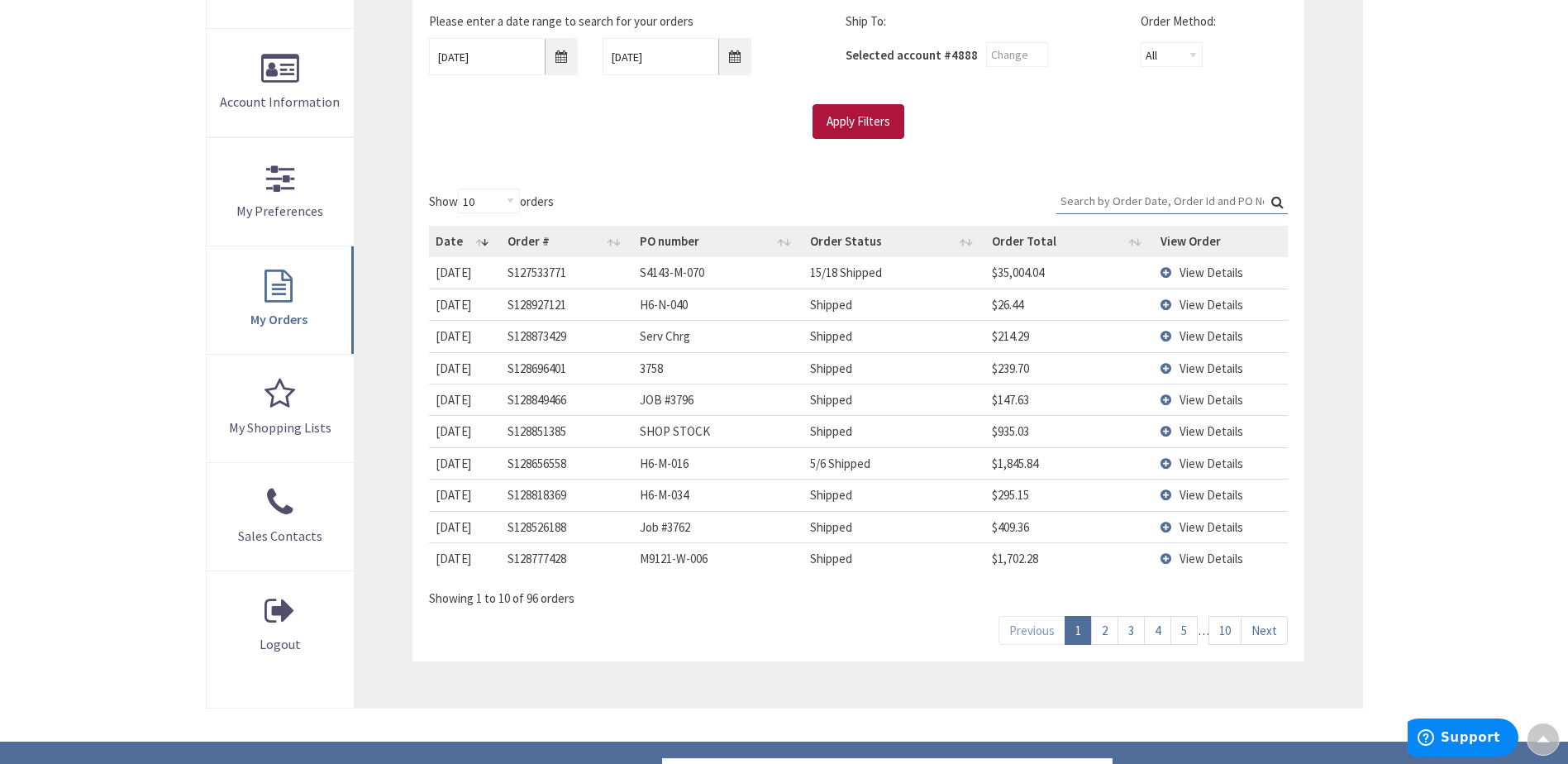
scroll to position [331, 0]
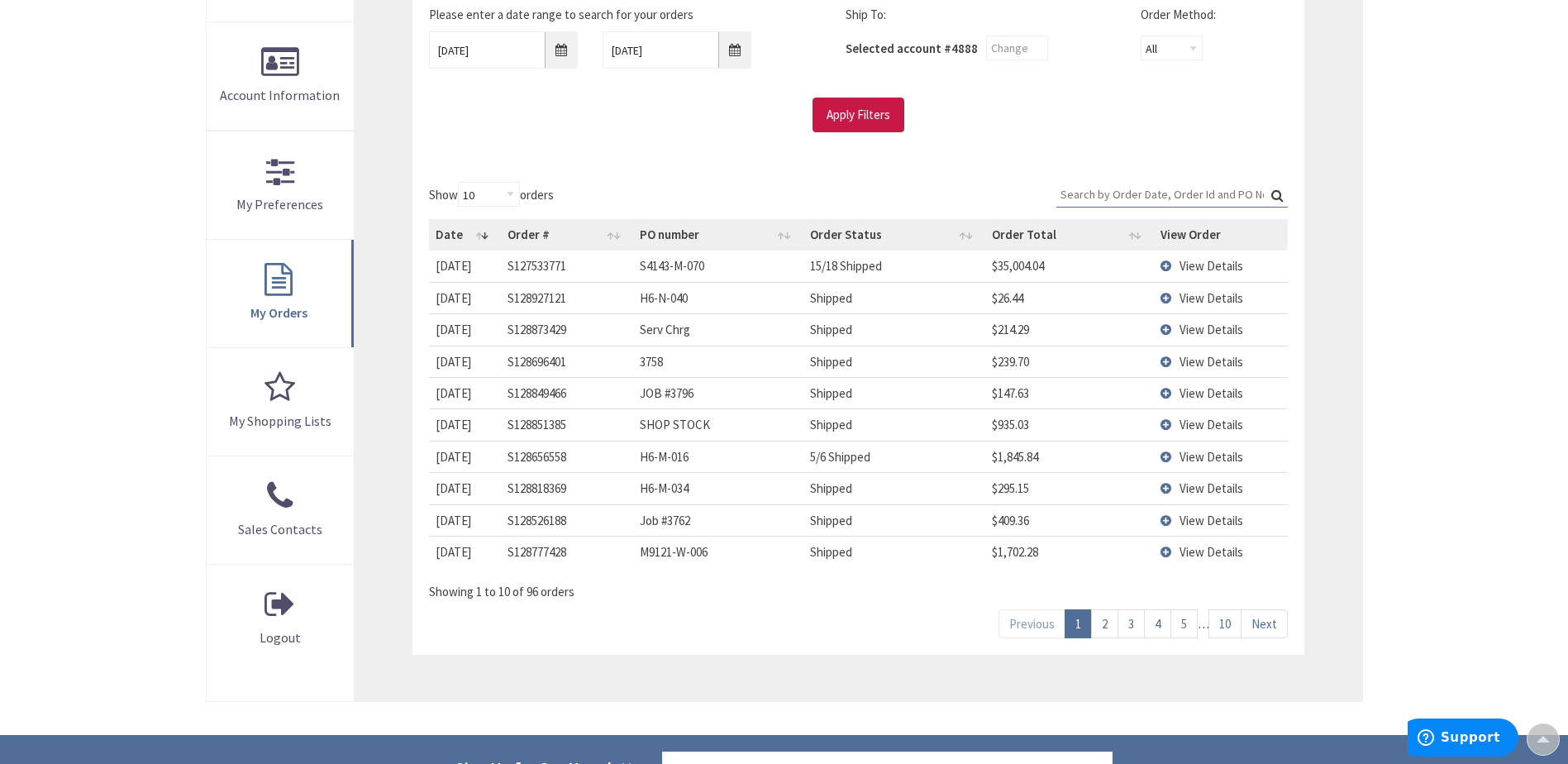
click at [1168, 193] on input "Search:" at bounding box center [1172, 194] width 232 height 25
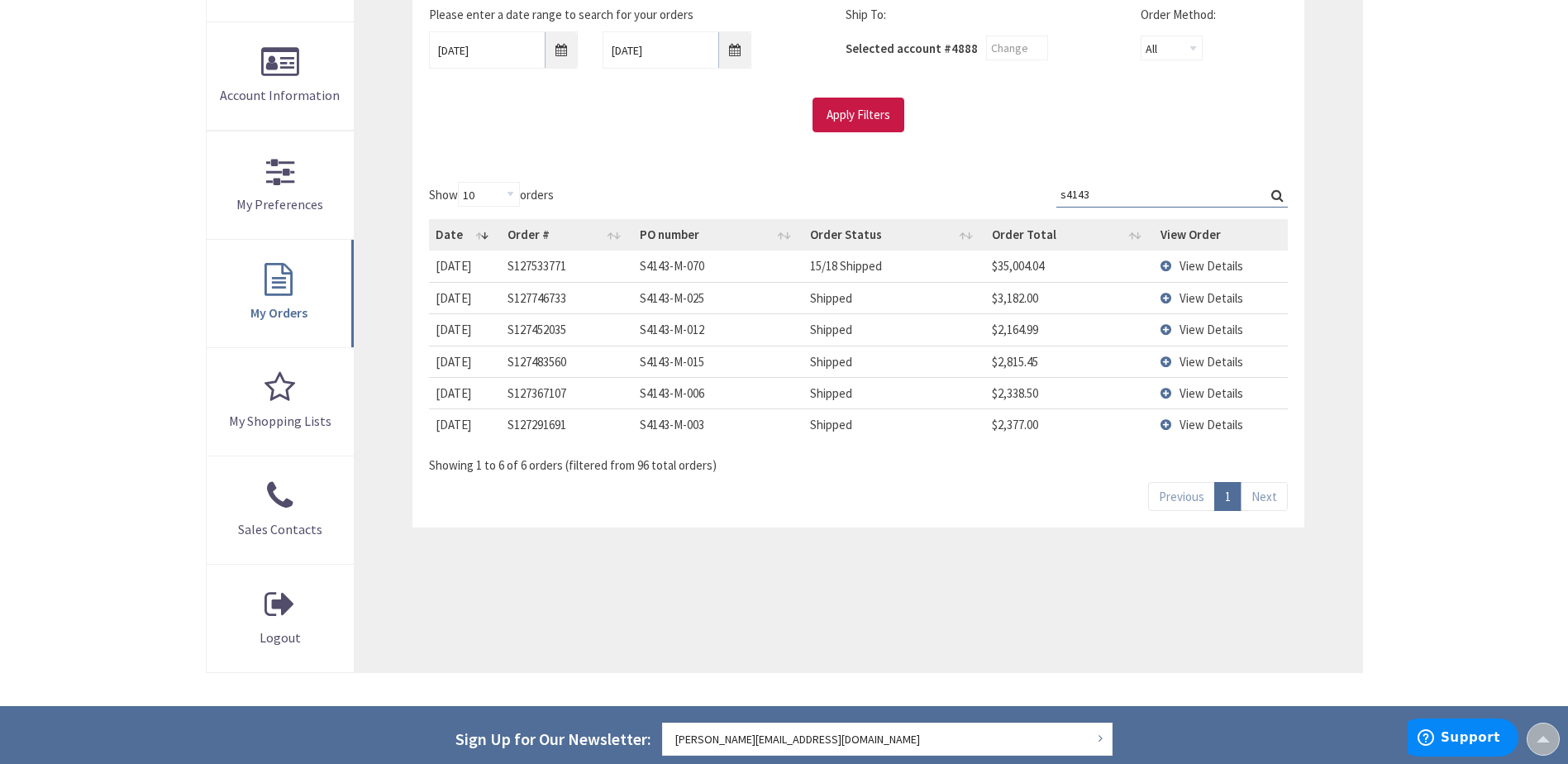
type input "s4143"
click at [1180, 261] on span "View Details" at bounding box center [1211, 266] width 64 height 16
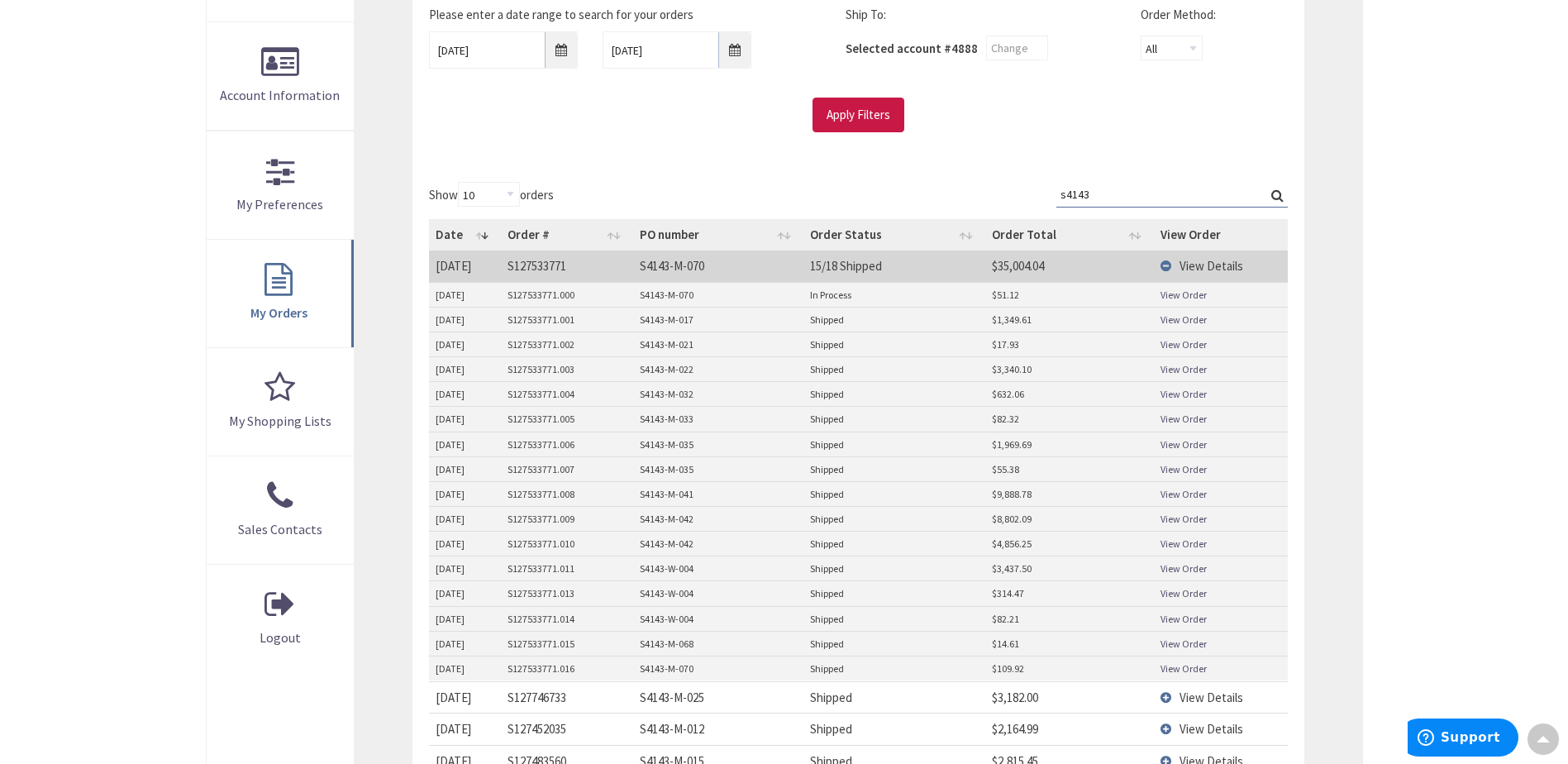
click at [1178, 639] on link "View Order" at bounding box center [1183, 643] width 47 height 14
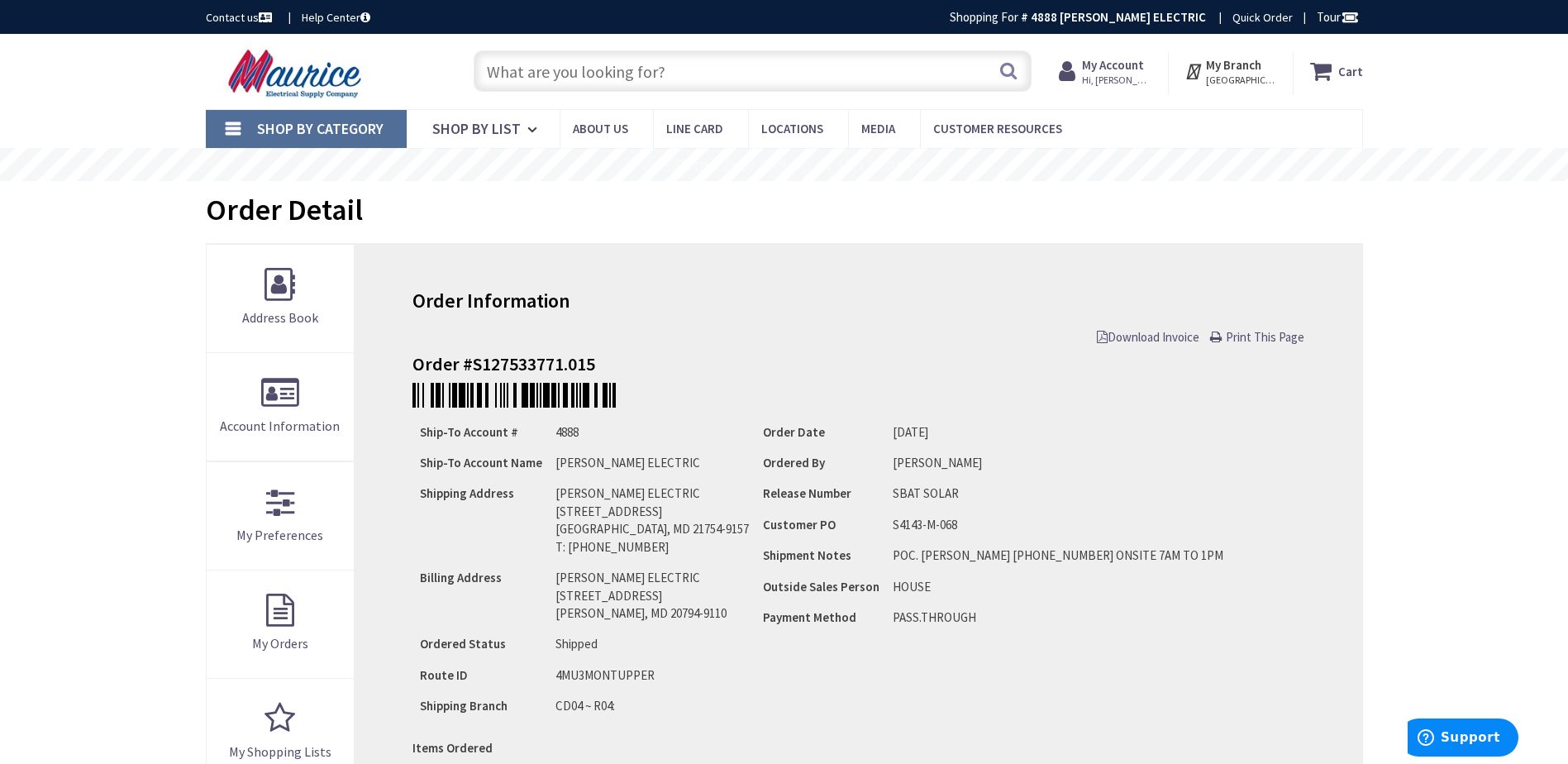
click at [1154, 335] on span "Download Invoice" at bounding box center [1148, 336] width 102 height 16
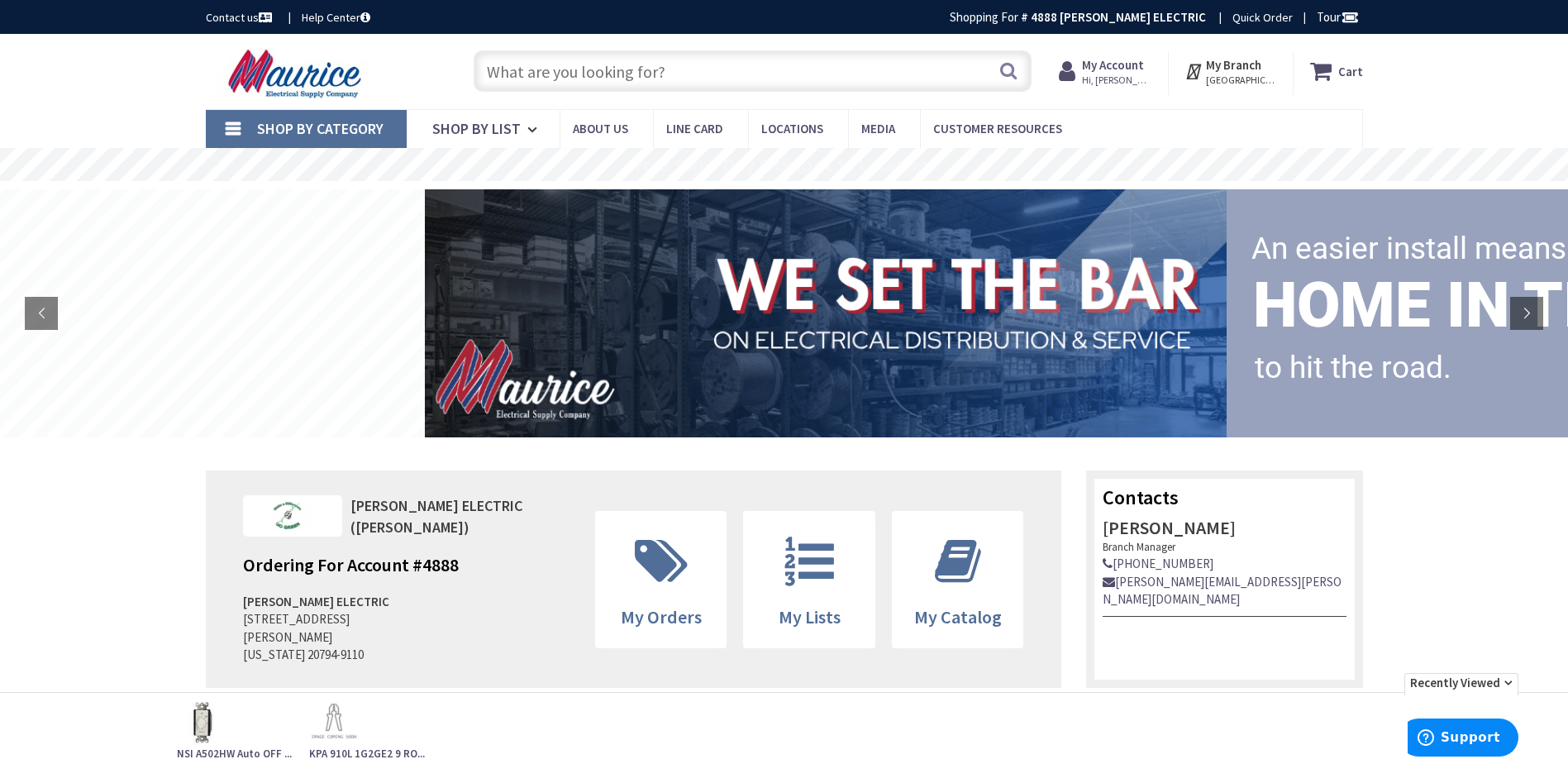
click at [1115, 76] on span "Hi, [PERSON_NAME]" at bounding box center [1117, 81] width 71 height 13
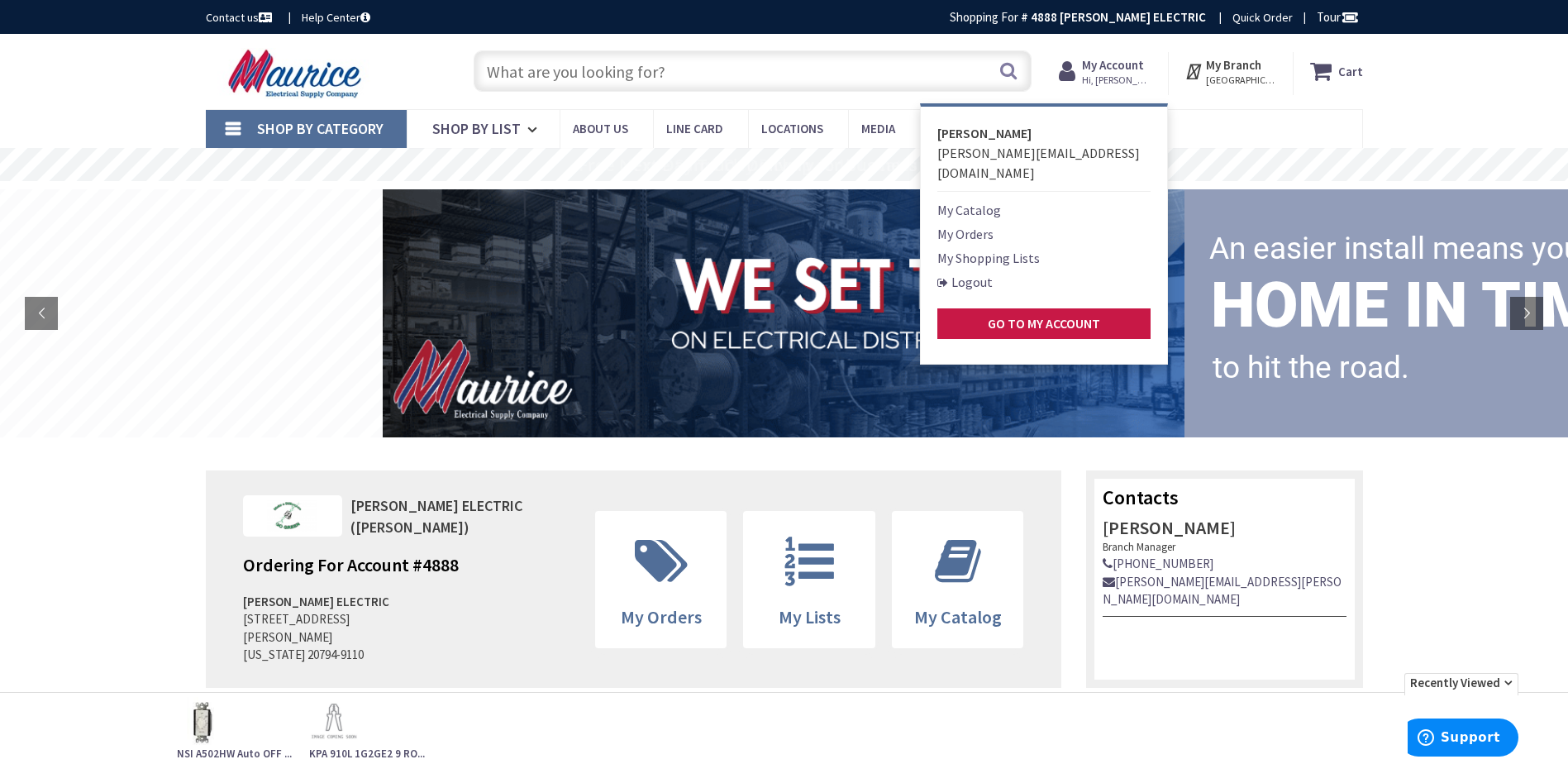
click at [971, 224] on link "My Orders" at bounding box center [966, 234] width 56 height 20
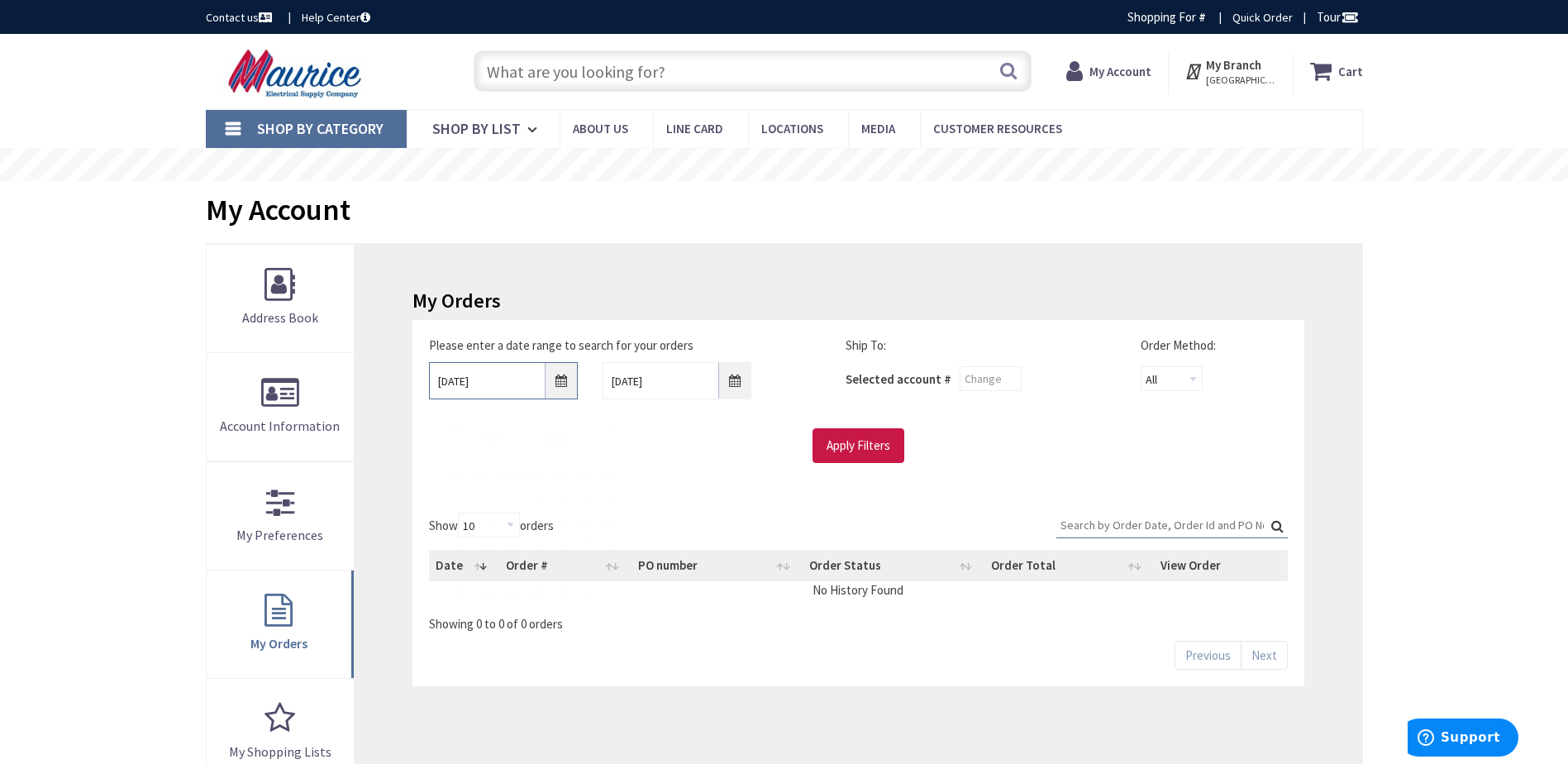
click at [491, 376] on input "10/3/2025" at bounding box center [503, 380] width 149 height 37
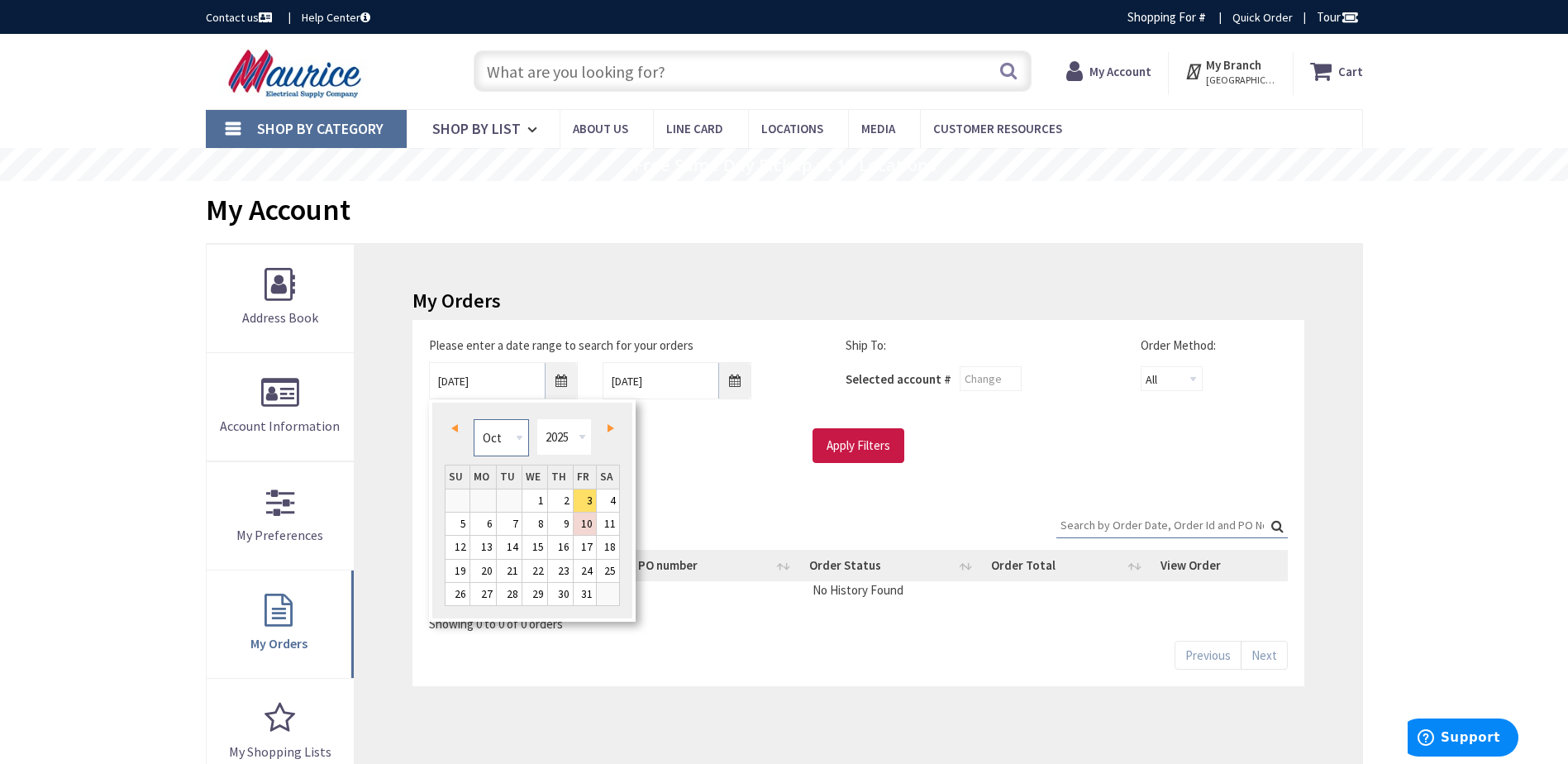
click at [499, 443] on select "Jan Feb Mar Apr May Jun Jul Aug Sep Oct Nov Dec" at bounding box center [501, 438] width 56 height 37
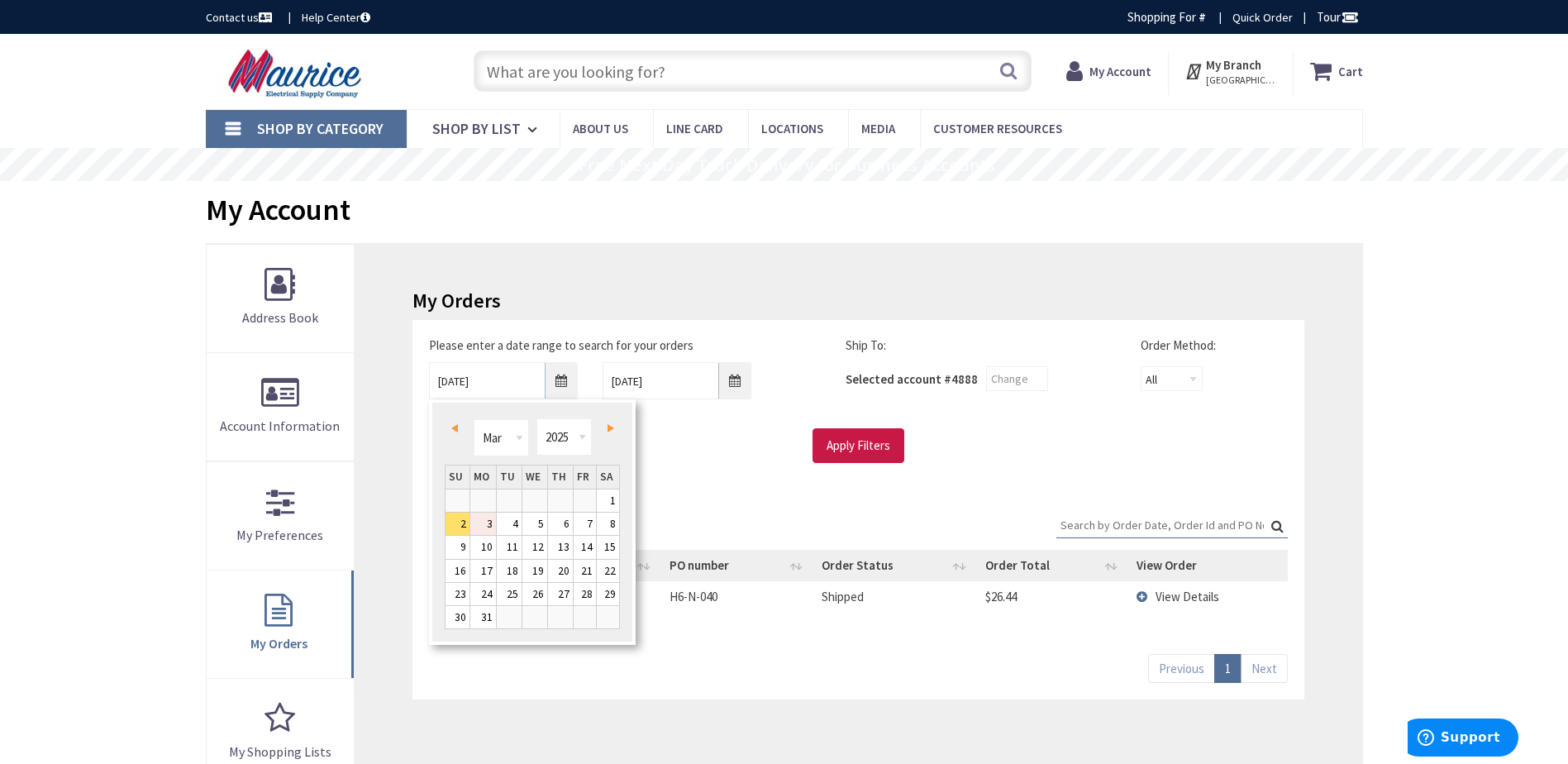
click at [493, 526] on link "3" at bounding box center [483, 523] width 26 height 22
type input "03/03/2025"
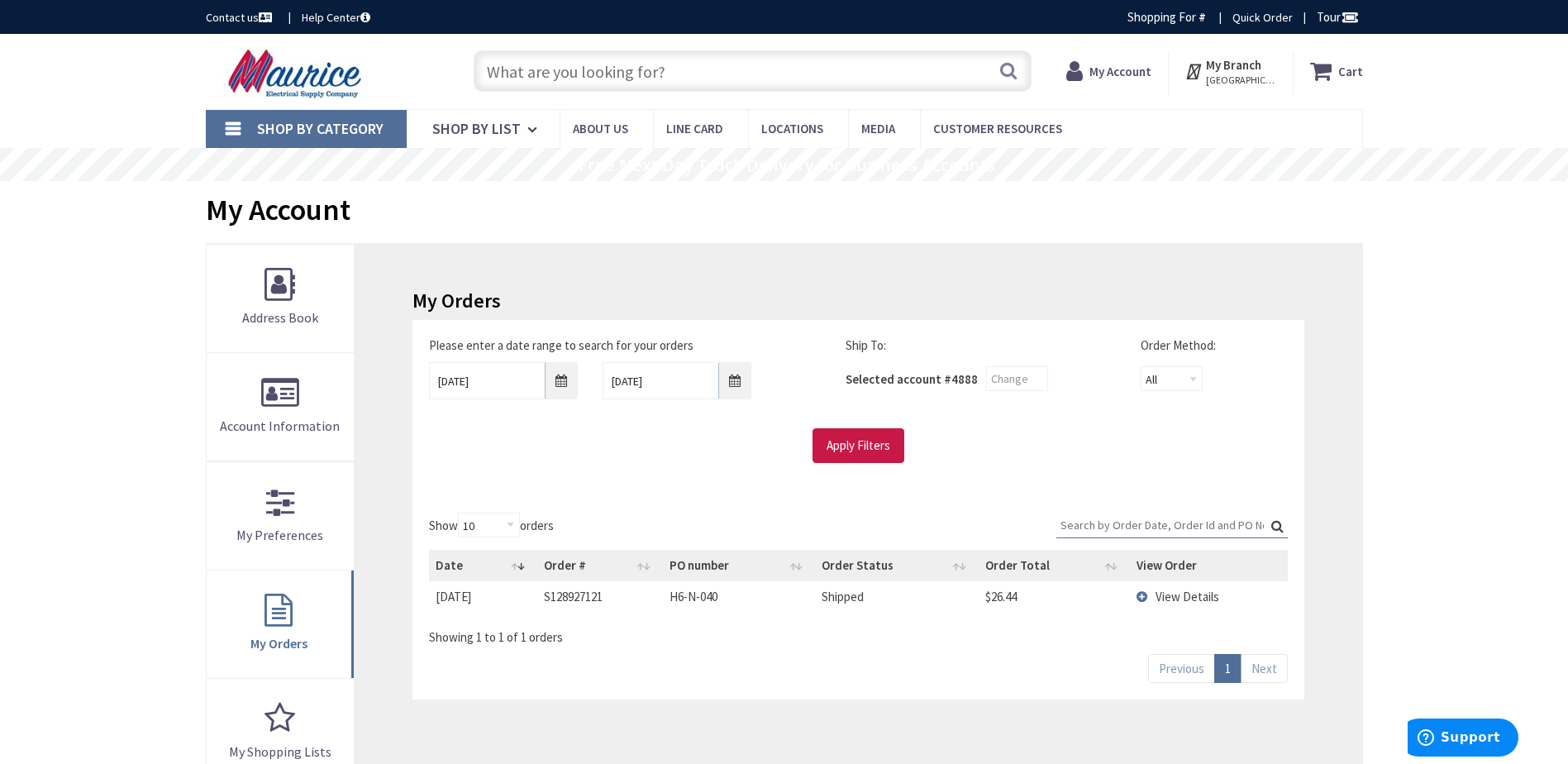
click at [936, 468] on div "Please enter a date range to search for your orders 03/03/2025 10/10/2025 Ship …" at bounding box center [858, 408] width 891 height 176
click at [896, 453] on input "Apply Filters" at bounding box center [858, 446] width 91 height 35
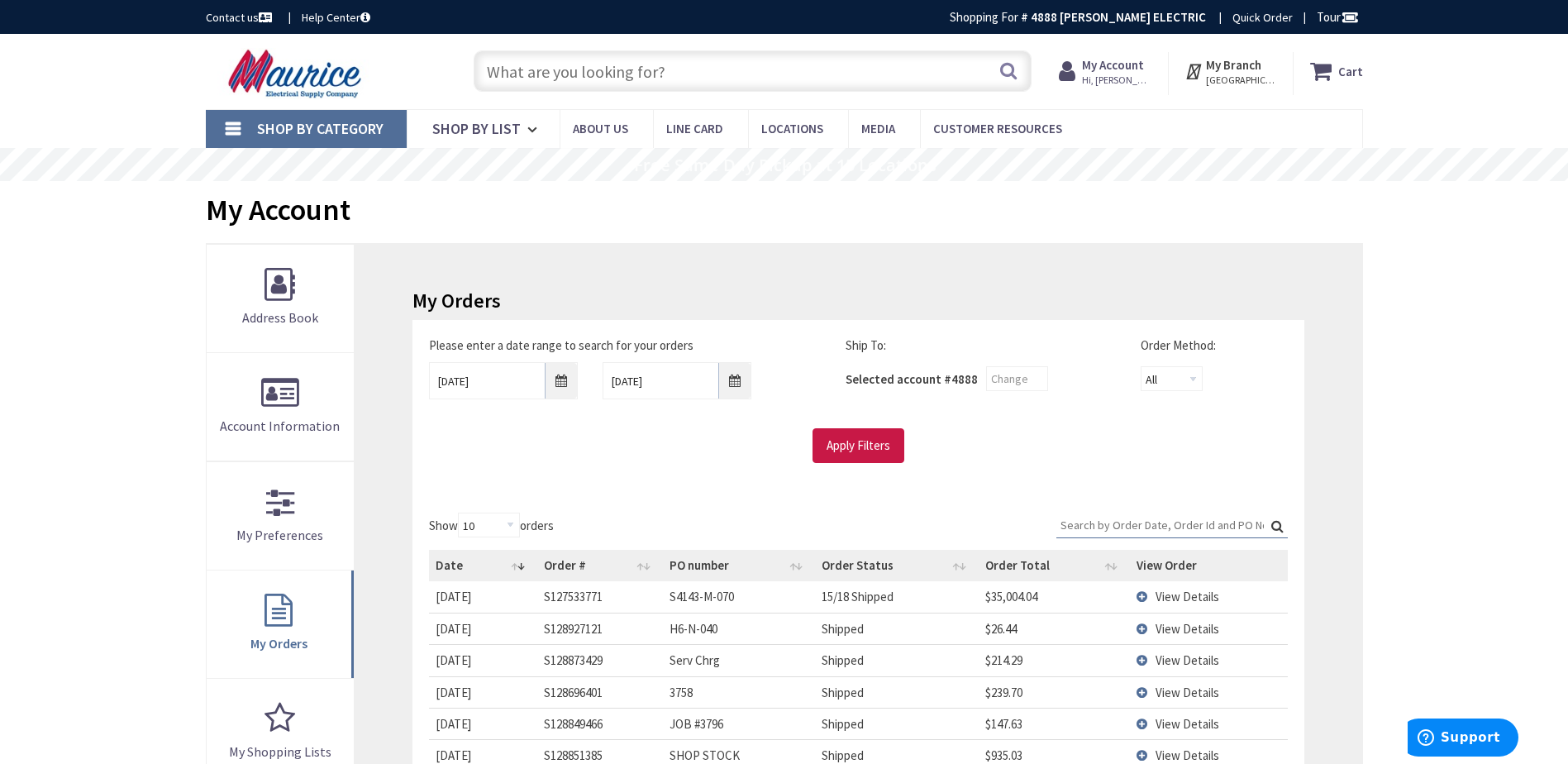
click at [1189, 602] on span "View Details" at bounding box center [1187, 596] width 64 height 16
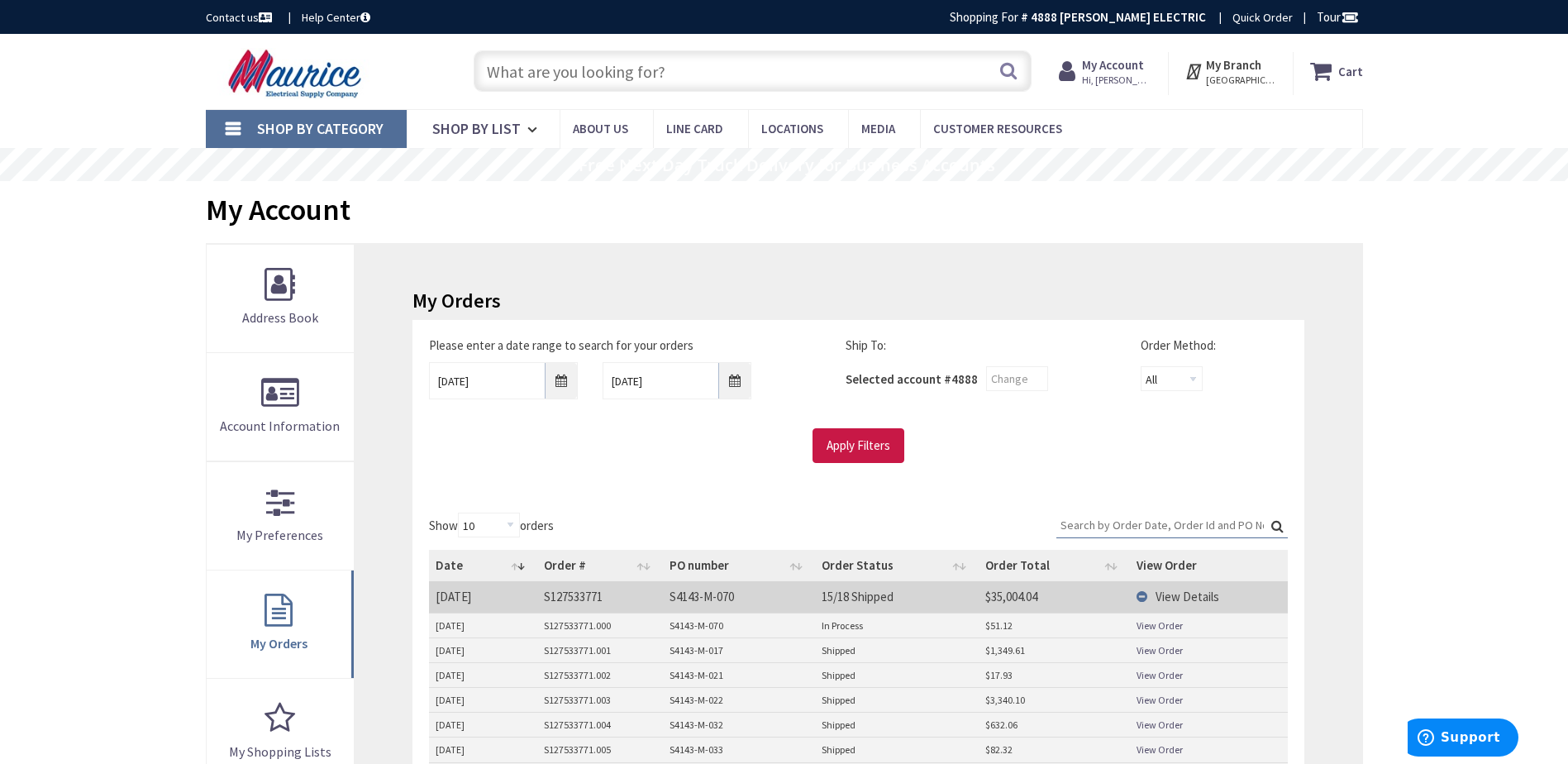
click at [1154, 625] on link "View Order" at bounding box center [1159, 624] width 47 height 14
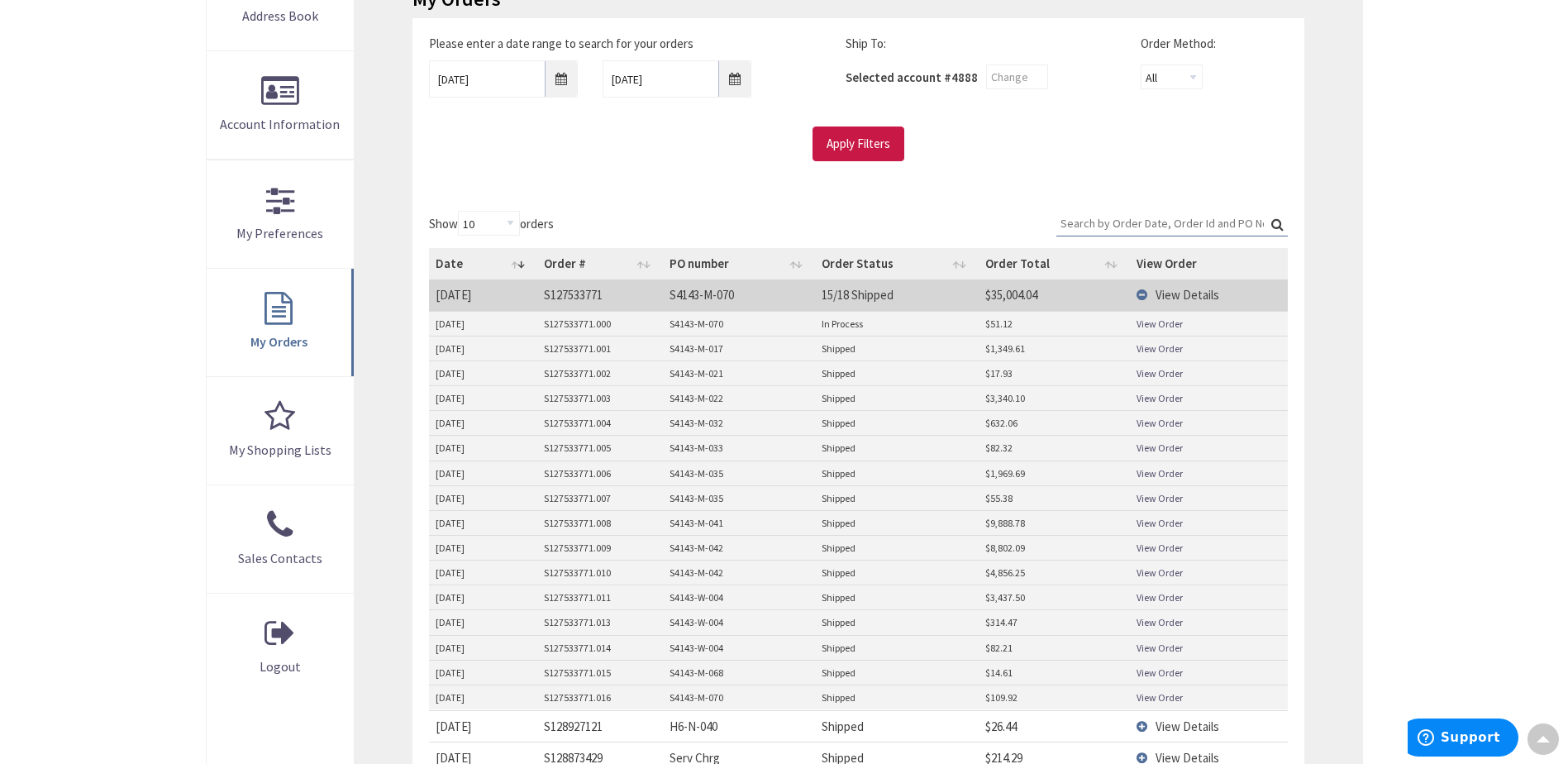
scroll to position [331, 0]
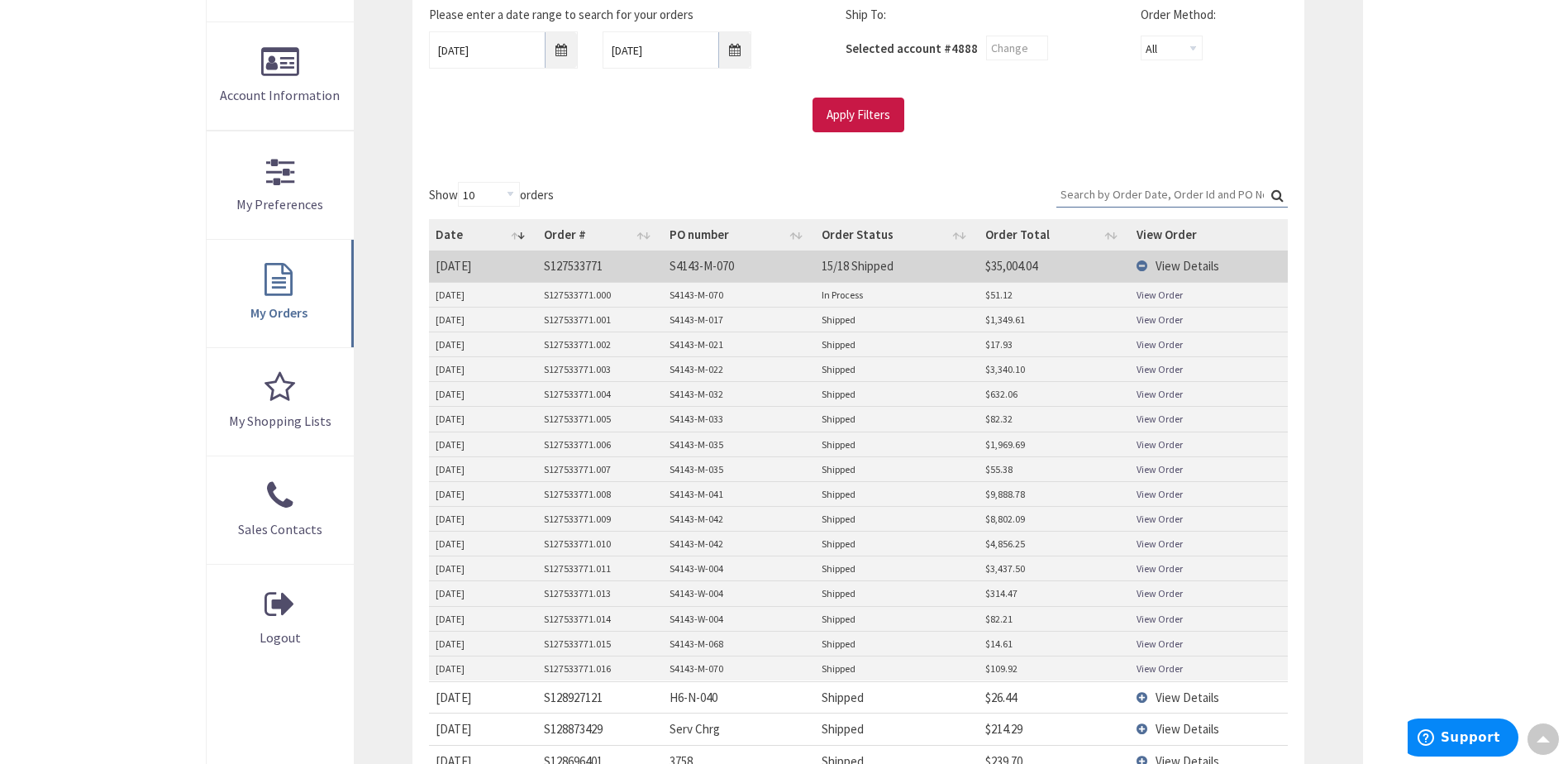
click at [1154, 672] on link "View Order" at bounding box center [1159, 668] width 47 height 14
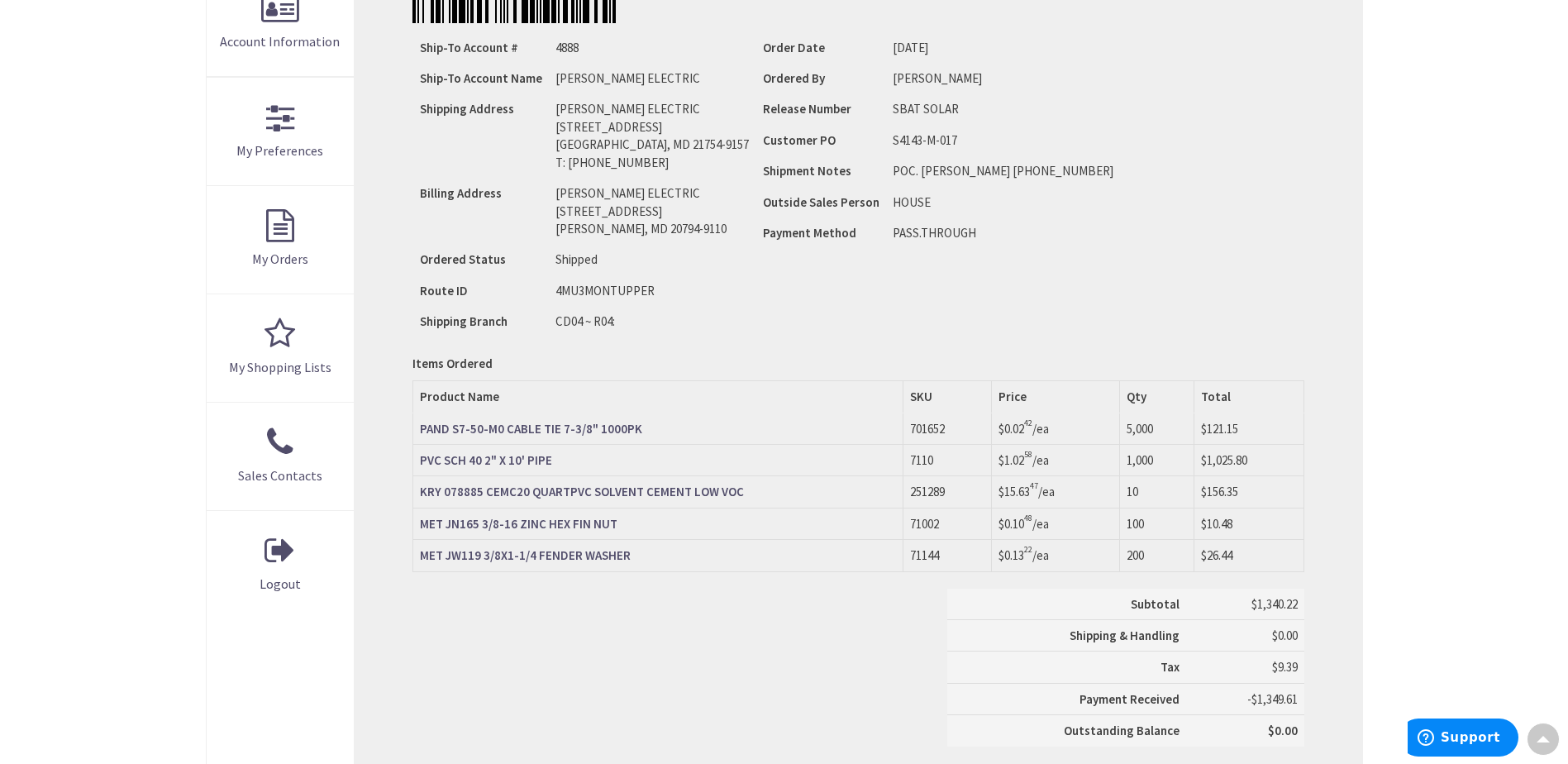
scroll to position [414, 0]
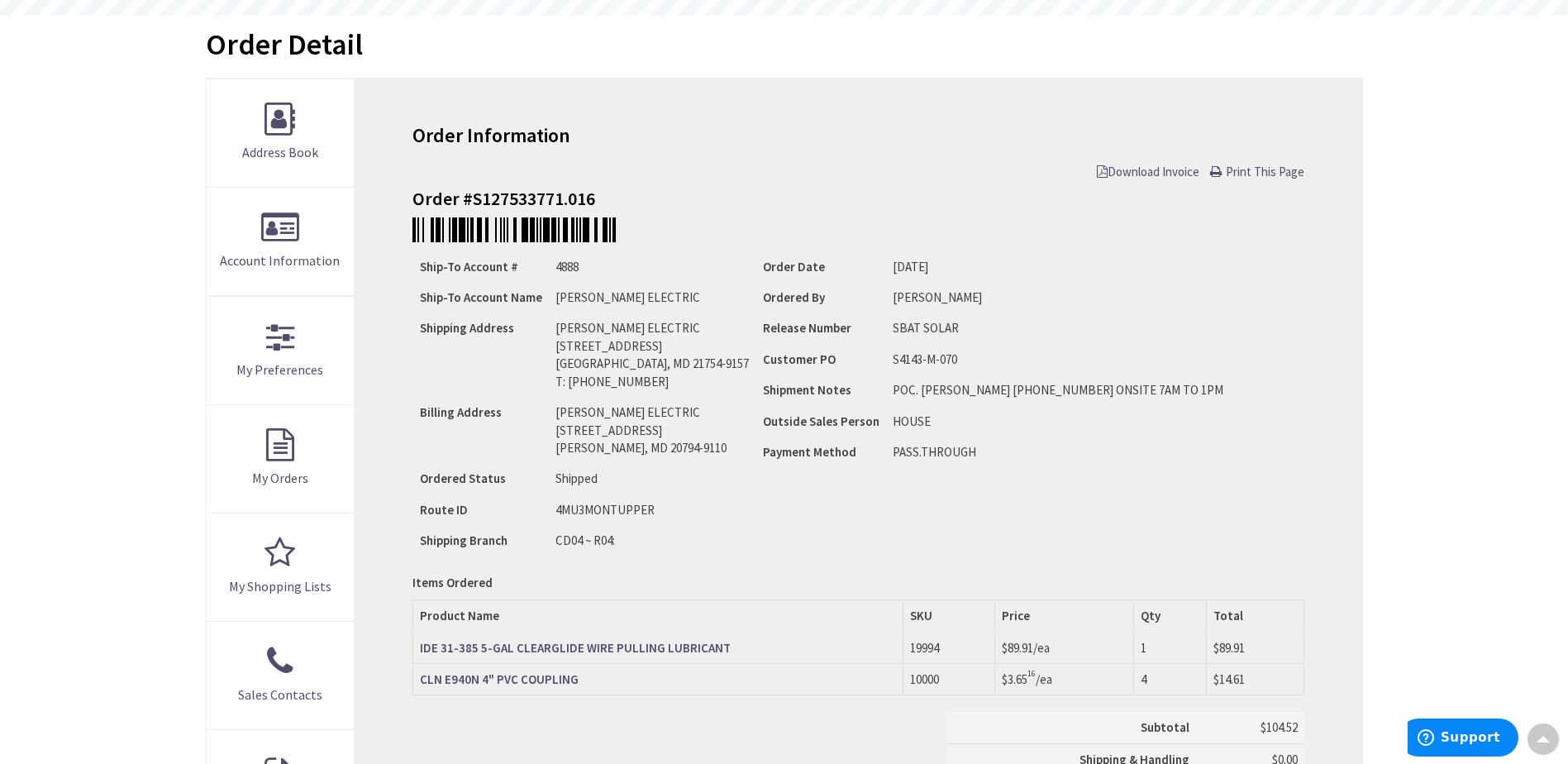
scroll to position [248, 0]
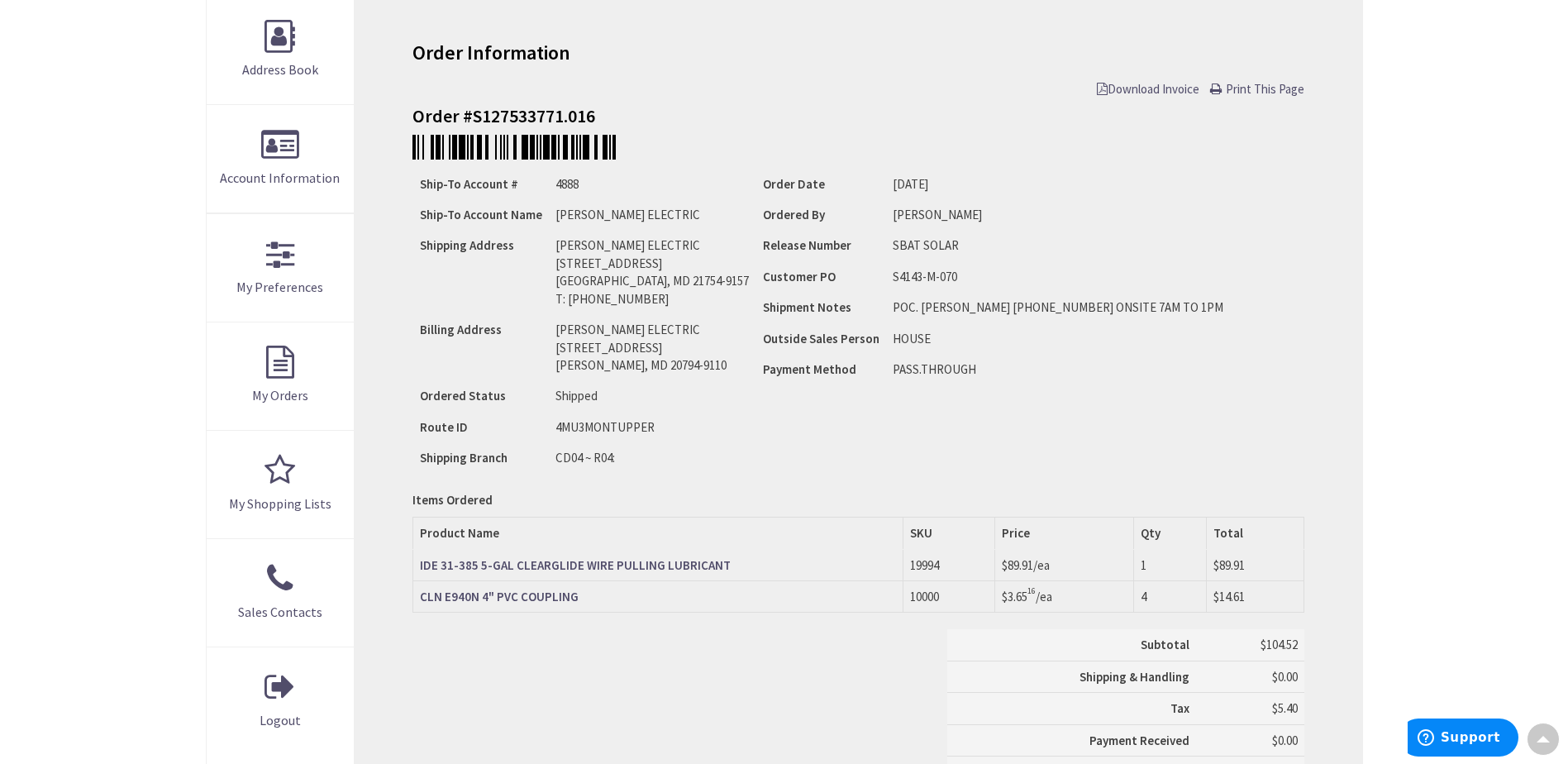
click at [1167, 86] on span "Download Invoice" at bounding box center [1148, 89] width 102 height 16
